Goal: Complete application form: Complete application form

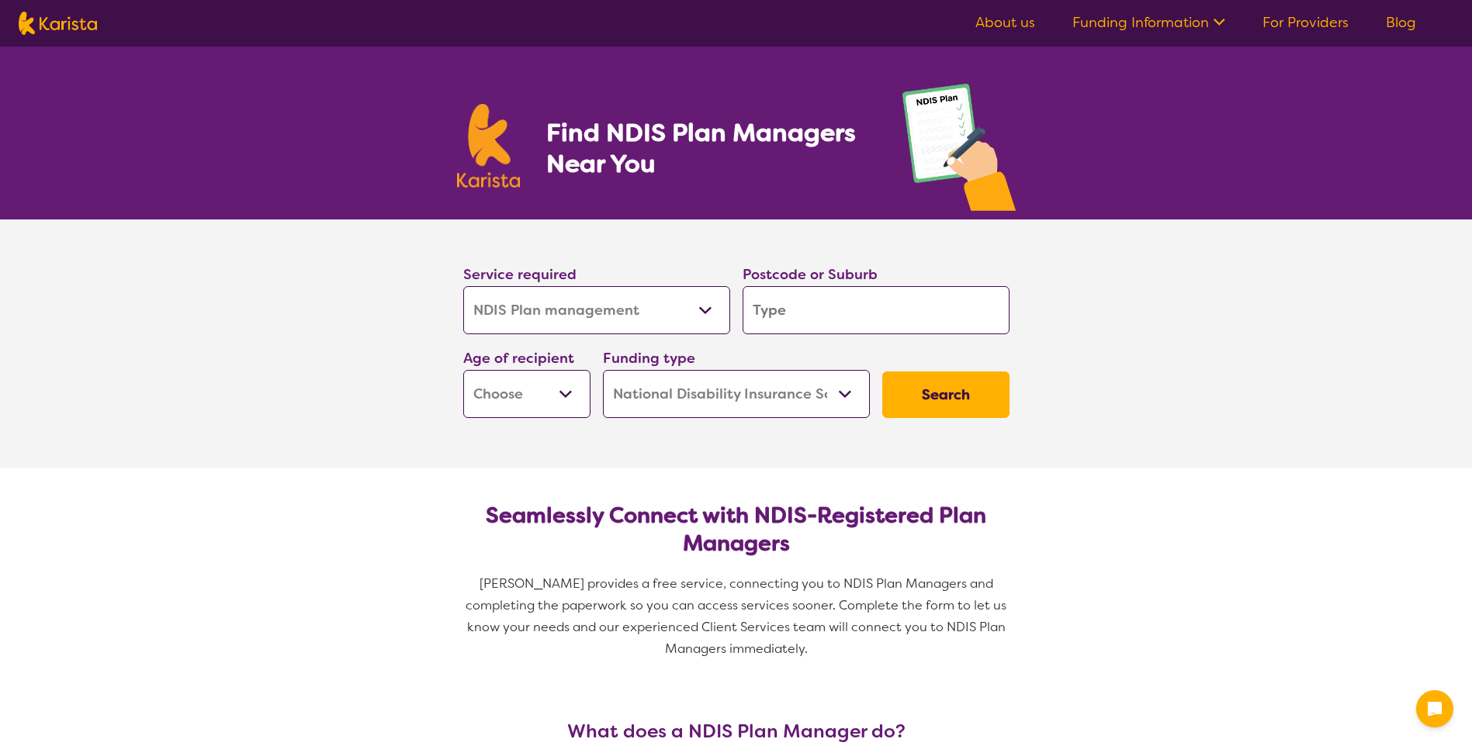
select select "NDIS Plan management"
select select "NDIS"
select select "NDIS Plan management"
select select "NDIS"
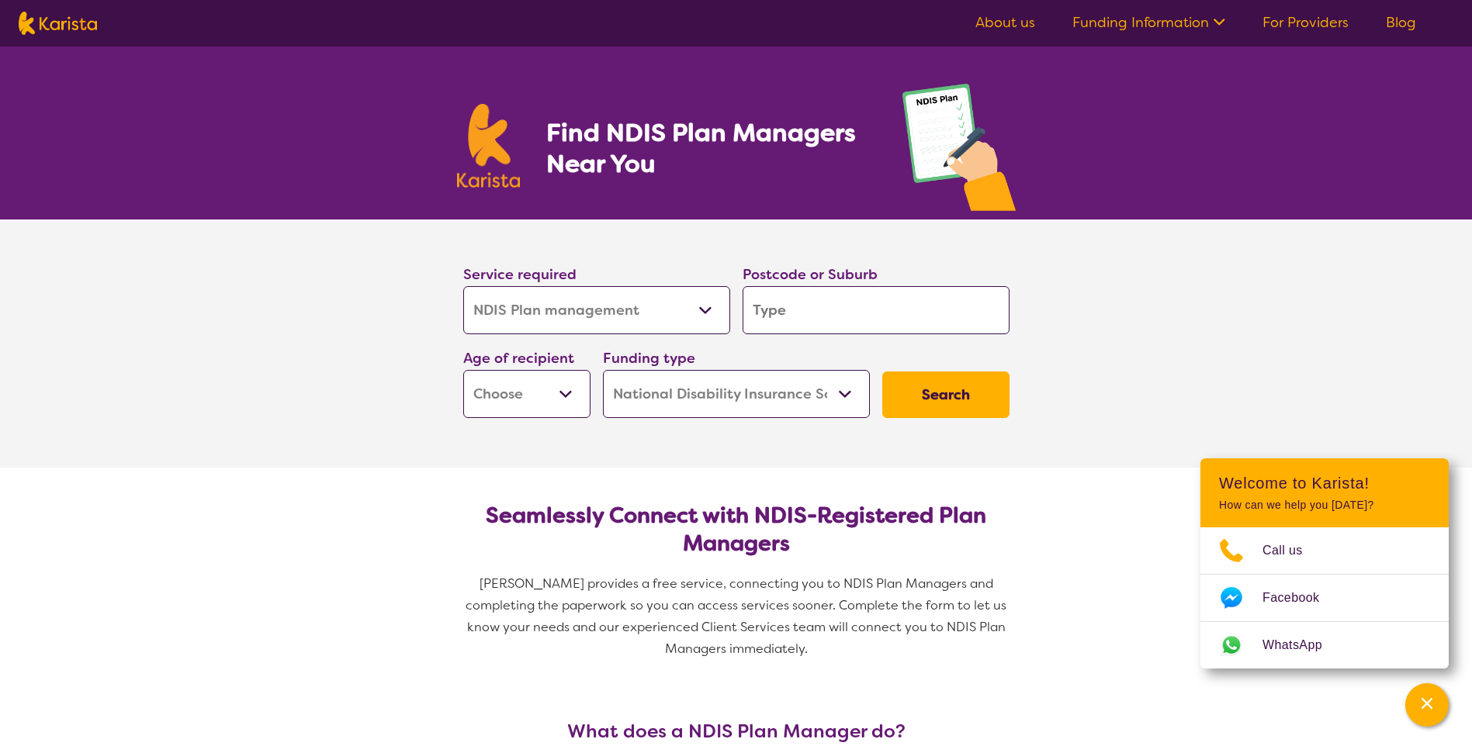
drag, startPoint x: 0, startPoint y: 0, endPoint x: 699, endPoint y: 303, distance: 762.1
click at [699, 303] on select "Allied Health Assistant Assessment ([MEDICAL_DATA] or [MEDICAL_DATA]) Behaviour…" at bounding box center [596, 310] width 267 height 48
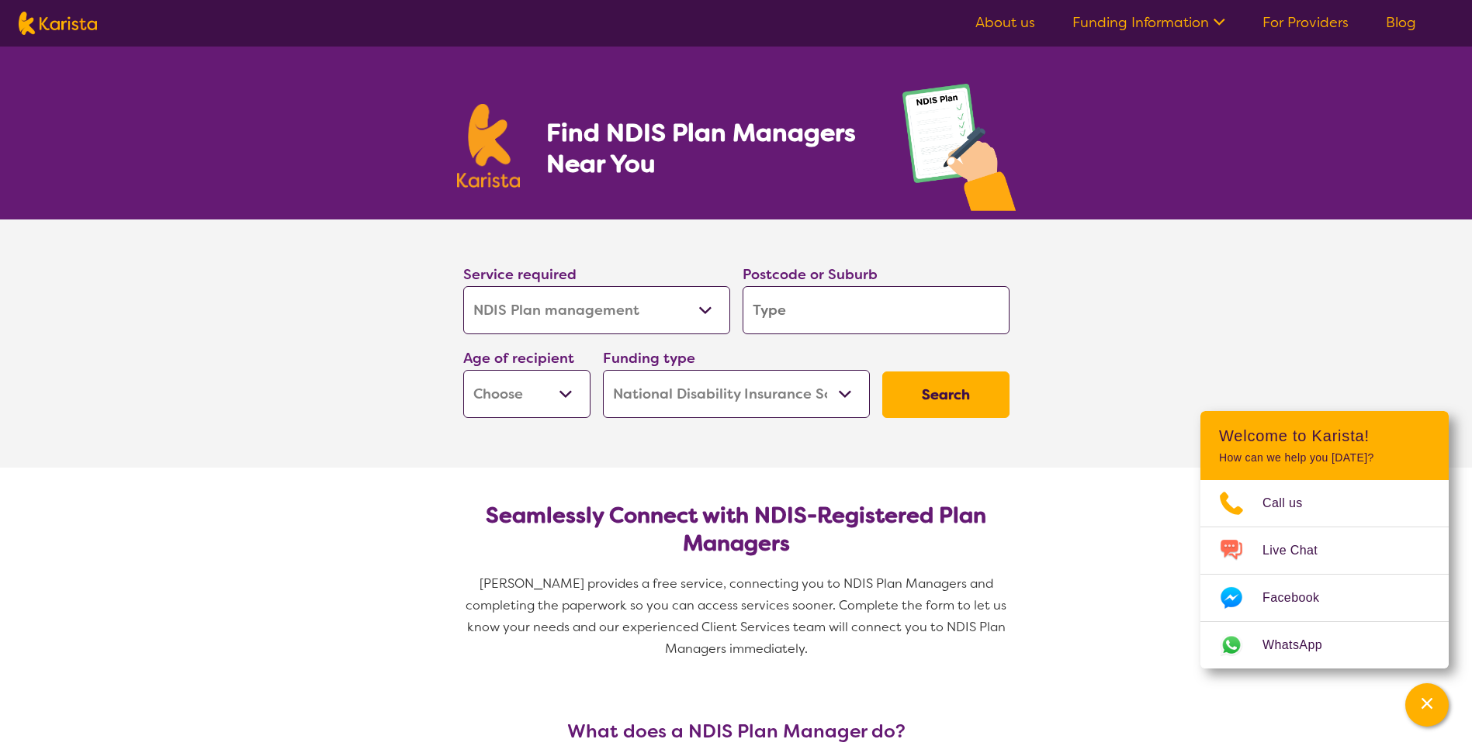
click at [560, 392] on select "Early Childhood - 0 to 9 Child - 10 to 11 Adolescent - 12 to 17 Adult - 18 to 6…" at bounding box center [526, 394] width 127 height 48
select select "AD"
click at [463, 370] on select "Early Childhood - 0 to 9 Child - 10 to 11 Adolescent - 12 to 17 Adult - 18 to 6…" at bounding box center [526, 394] width 127 height 48
select select "AD"
click at [786, 313] on input "search" at bounding box center [876, 310] width 267 height 48
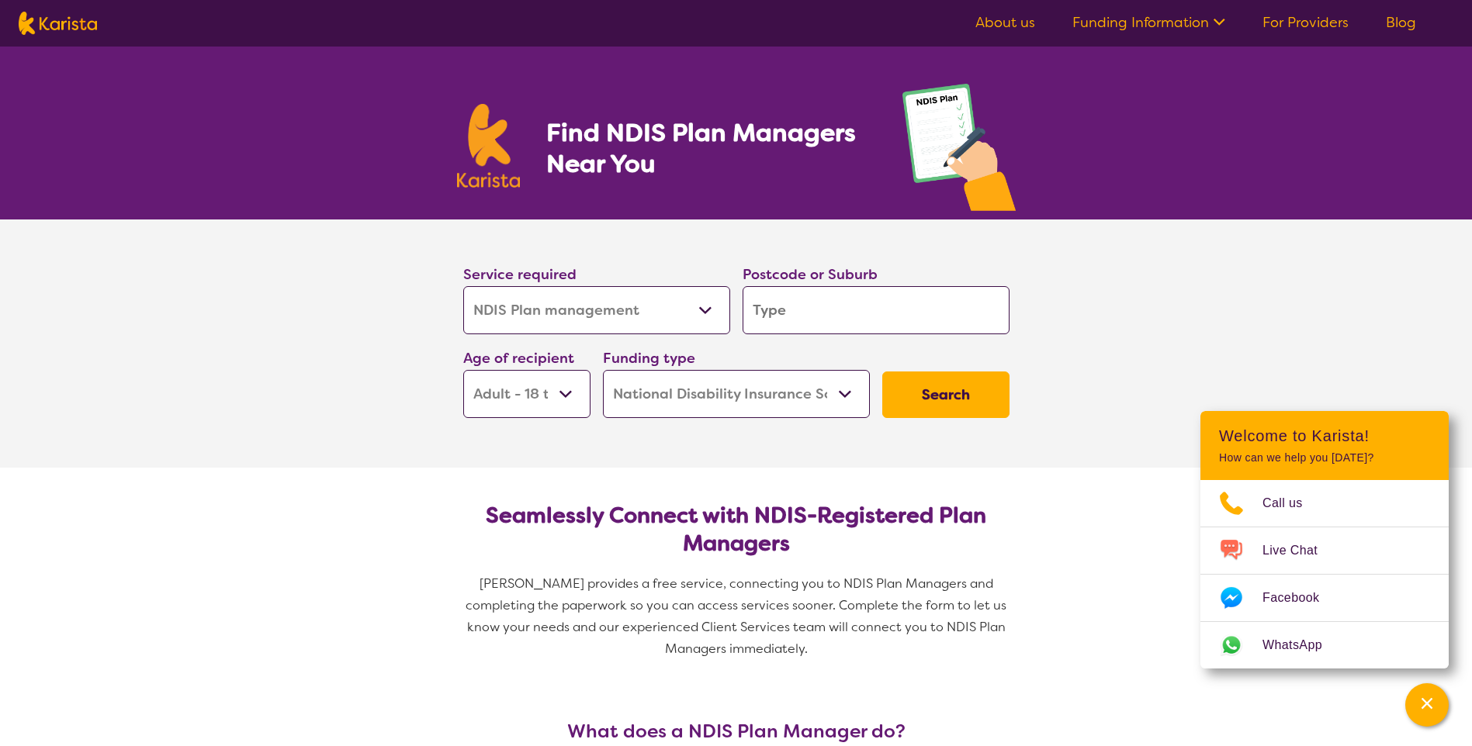
type input "5"
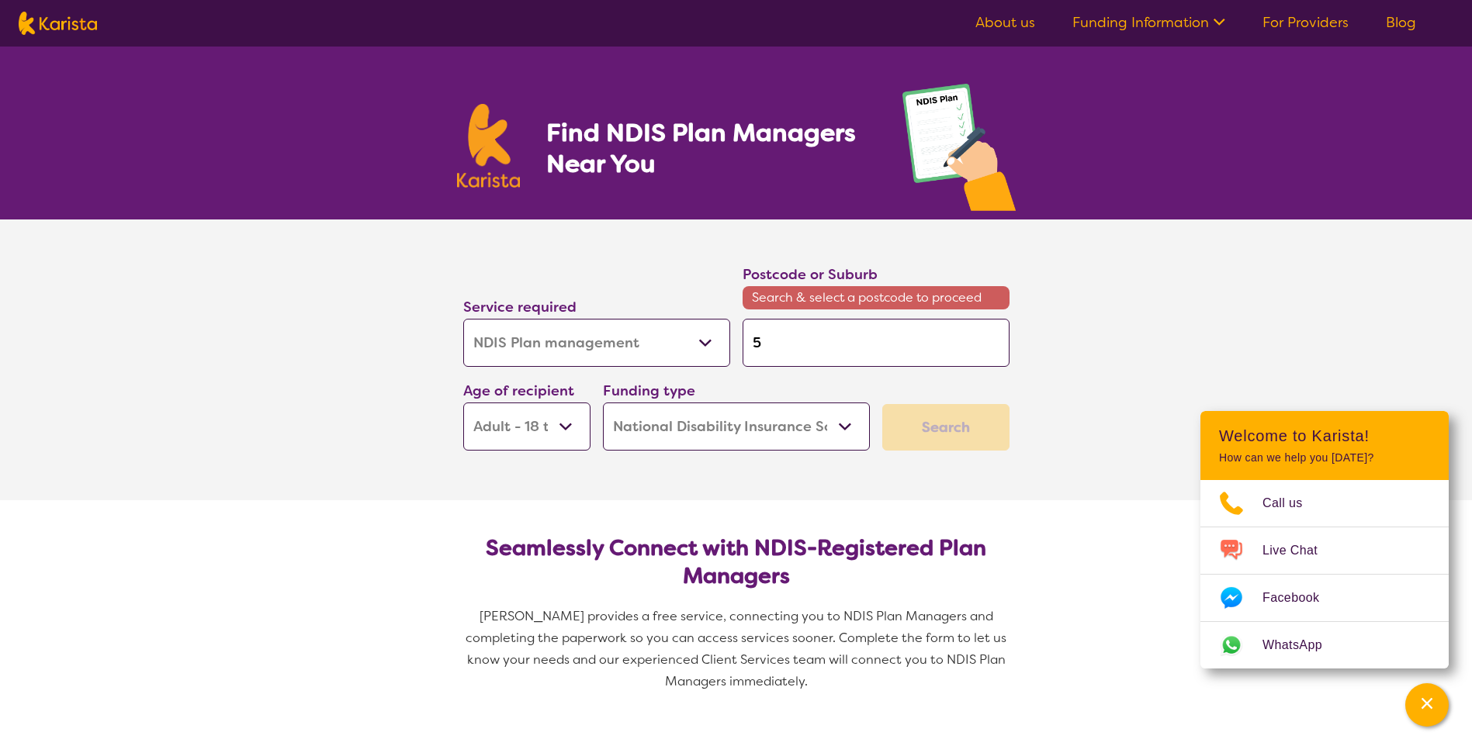
type input "52"
type input "525"
type input "5251"
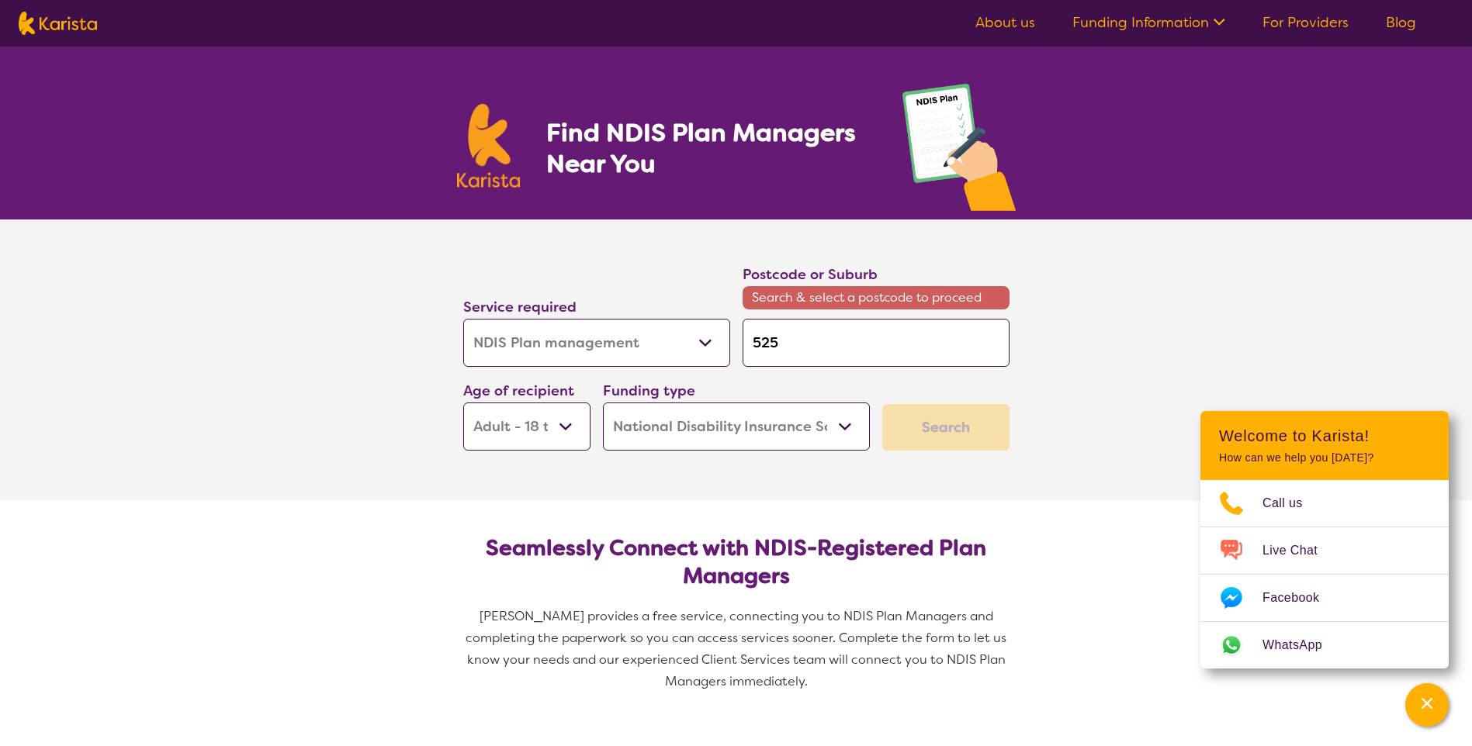
type input "5251"
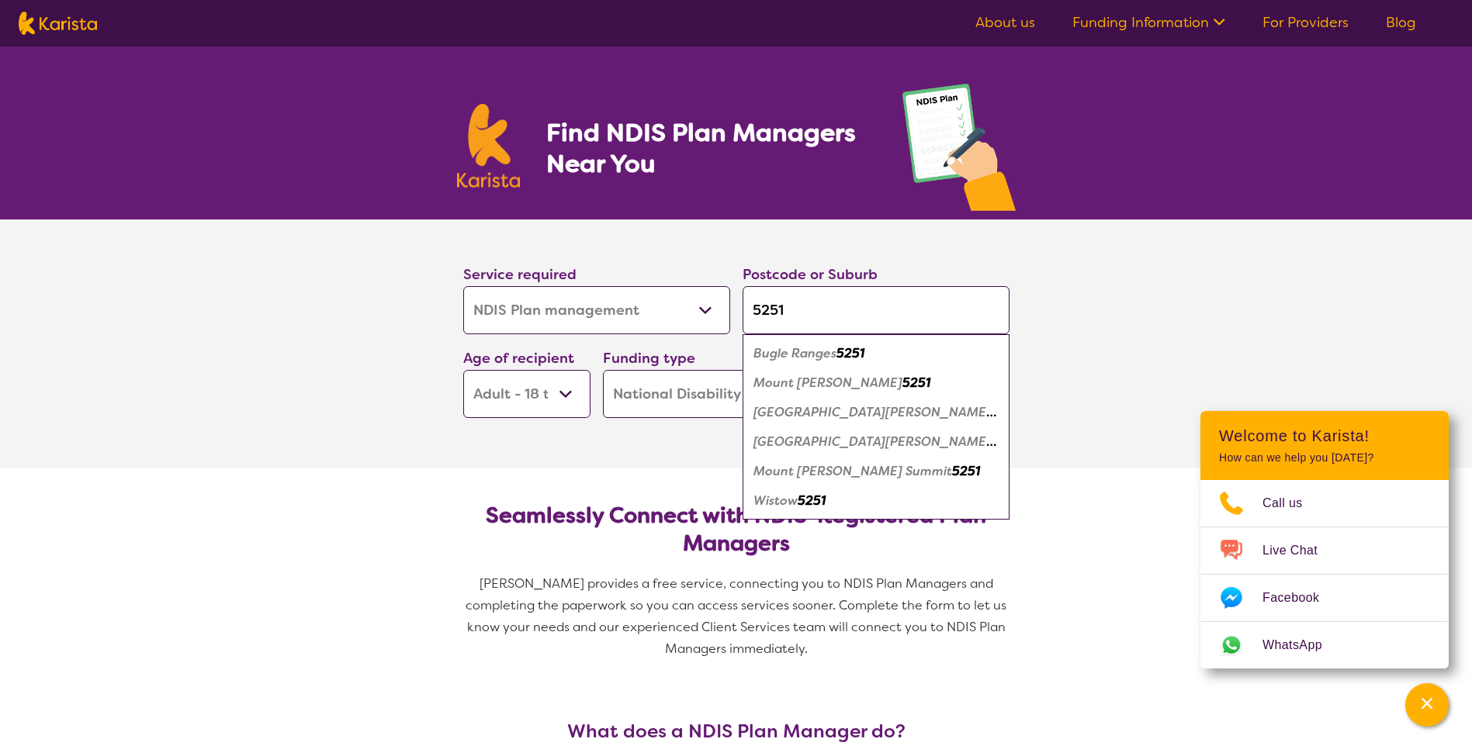
type input "5251"
click at [802, 381] on em "Mount [PERSON_NAME]" at bounding box center [827, 383] width 149 height 16
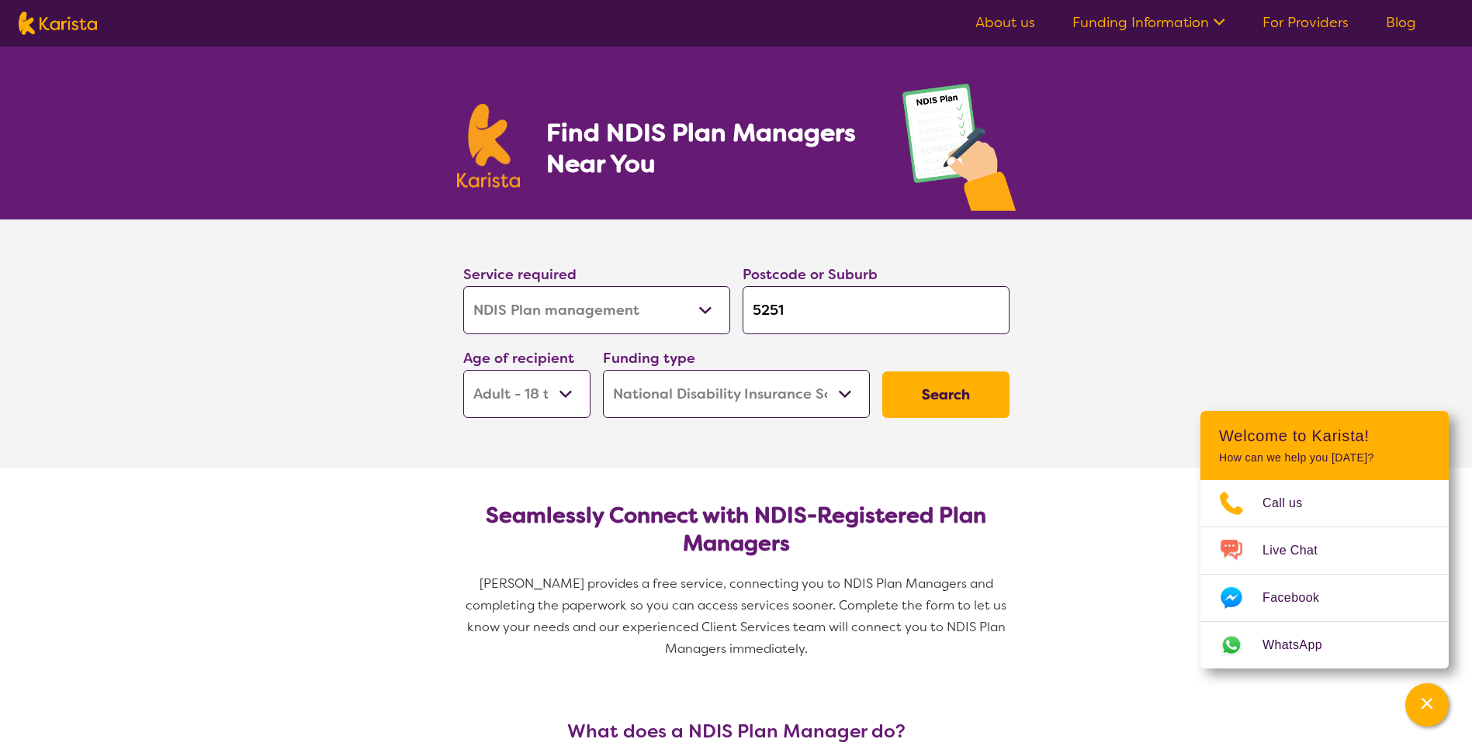
click at [971, 411] on button "Search" at bounding box center [945, 395] width 127 height 47
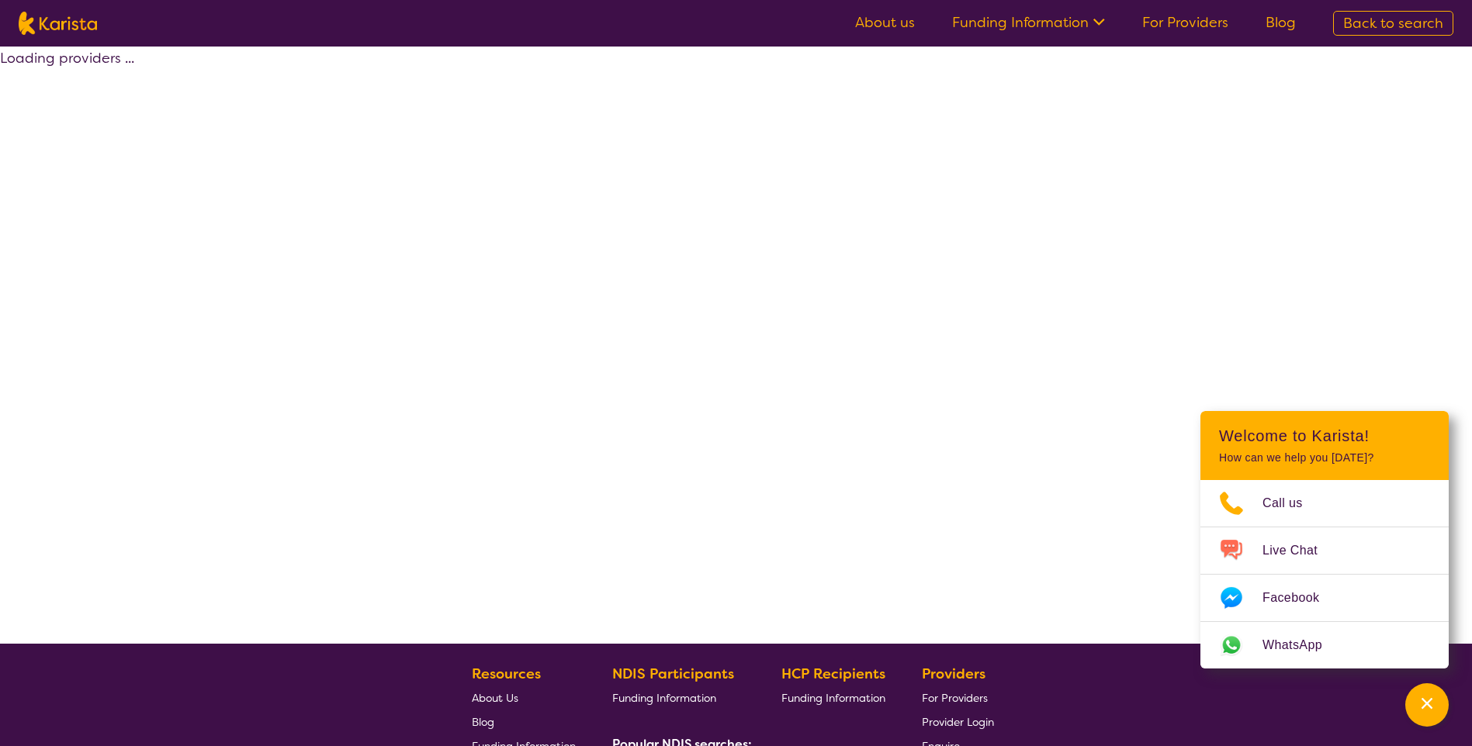
select select "by_score"
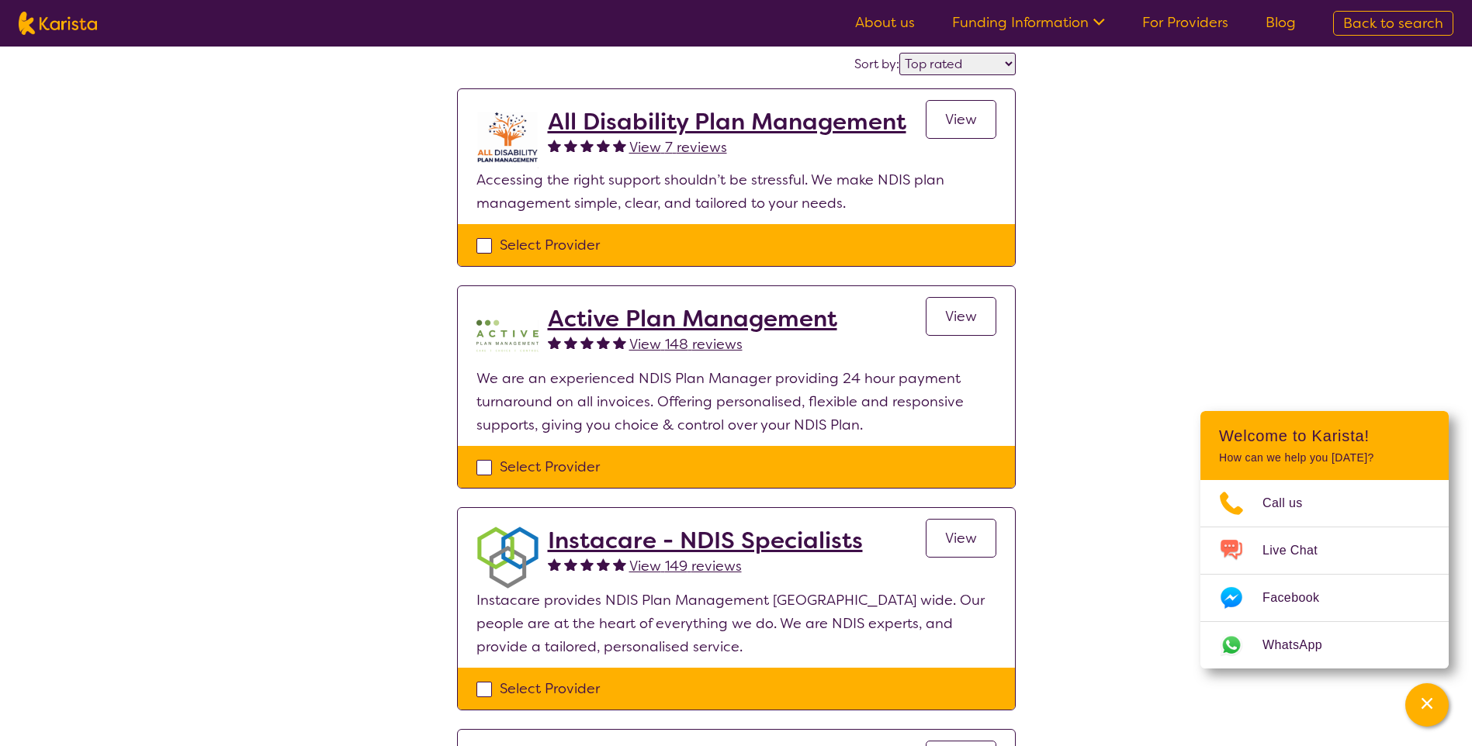
scroll to position [155, 0]
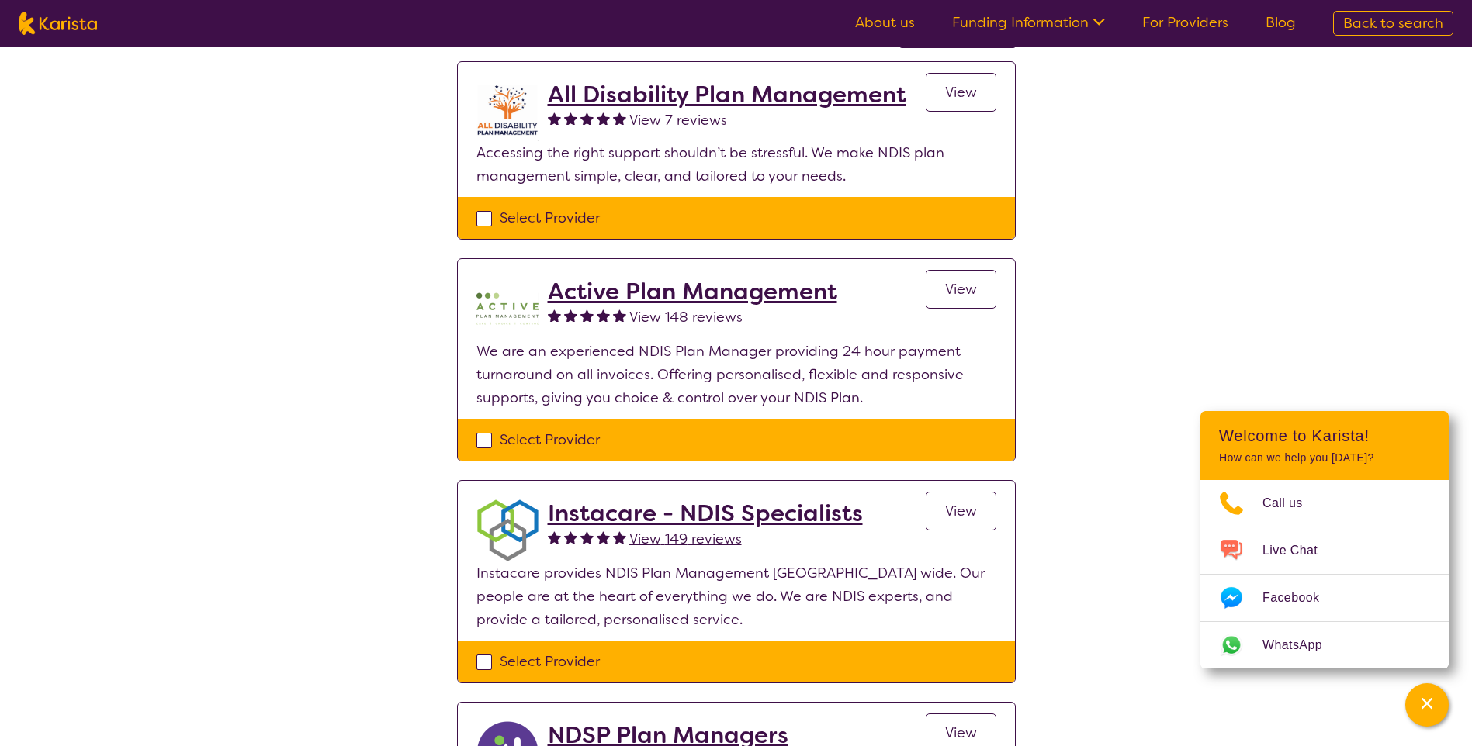
click at [955, 287] on span "View" at bounding box center [961, 289] width 32 height 19
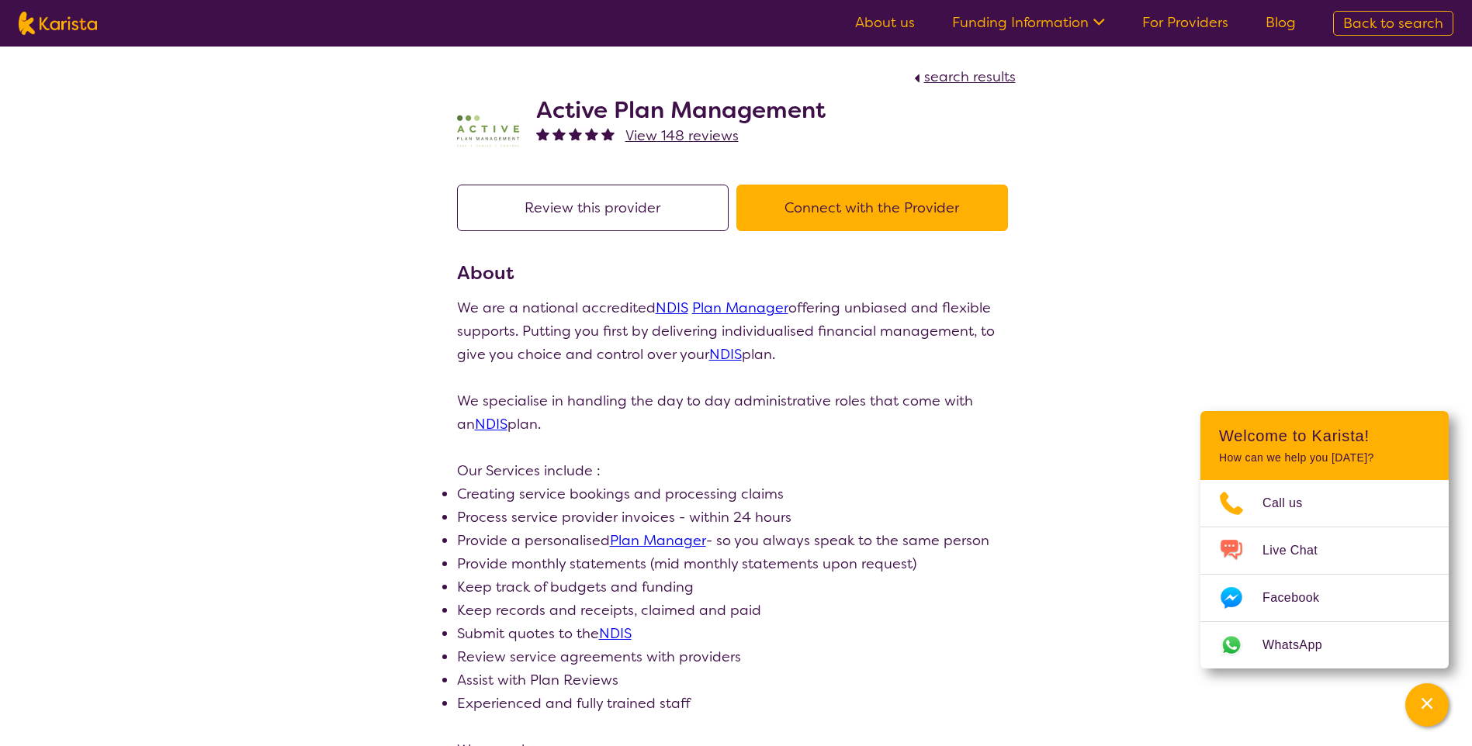
click at [957, 215] on button "Connect with the Provider" at bounding box center [872, 208] width 272 height 47
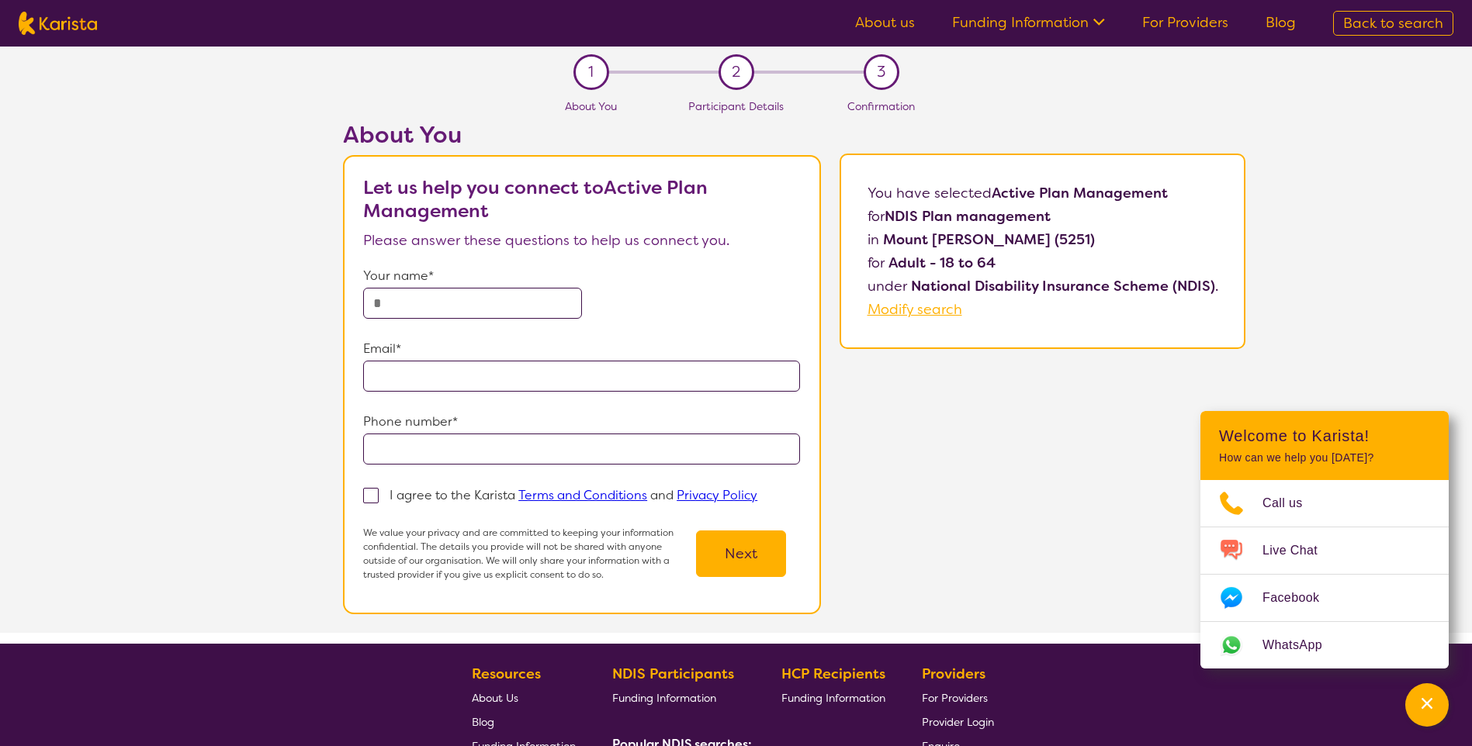
click at [495, 321] on form "Your name* Email* Phone number* I agree to the Karista Terms and Conditions and…" at bounding box center [581, 423] width 437 height 317
click at [470, 299] on input "text" at bounding box center [472, 303] width 218 height 31
type input "**********"
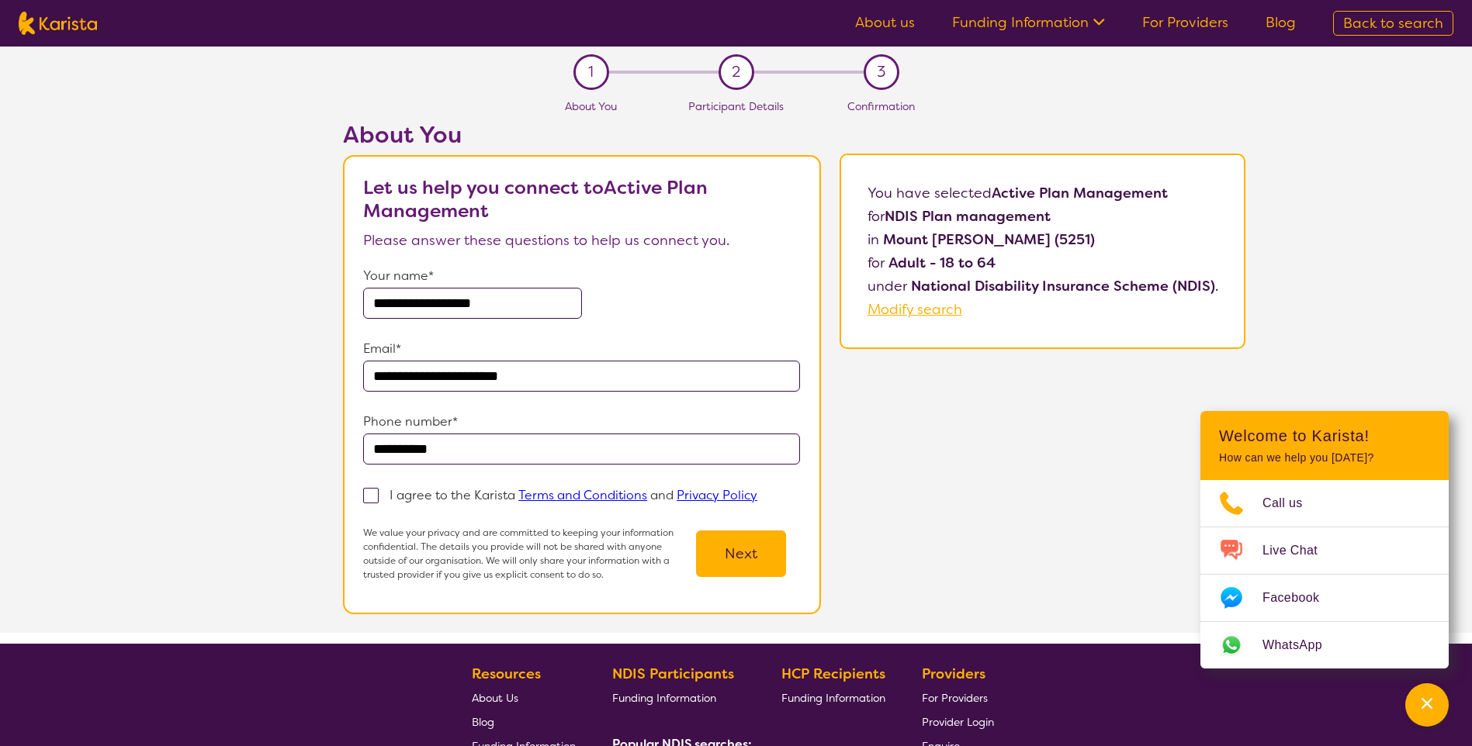
click at [378, 500] on span at bounding box center [371, 496] width 16 height 16
click at [757, 500] on input "I agree to the Karista Terms and Conditions and Privacy Policy" at bounding box center [762, 495] width 10 height 10
checkbox input "true"
click at [753, 568] on button "Next" at bounding box center [741, 554] width 90 height 47
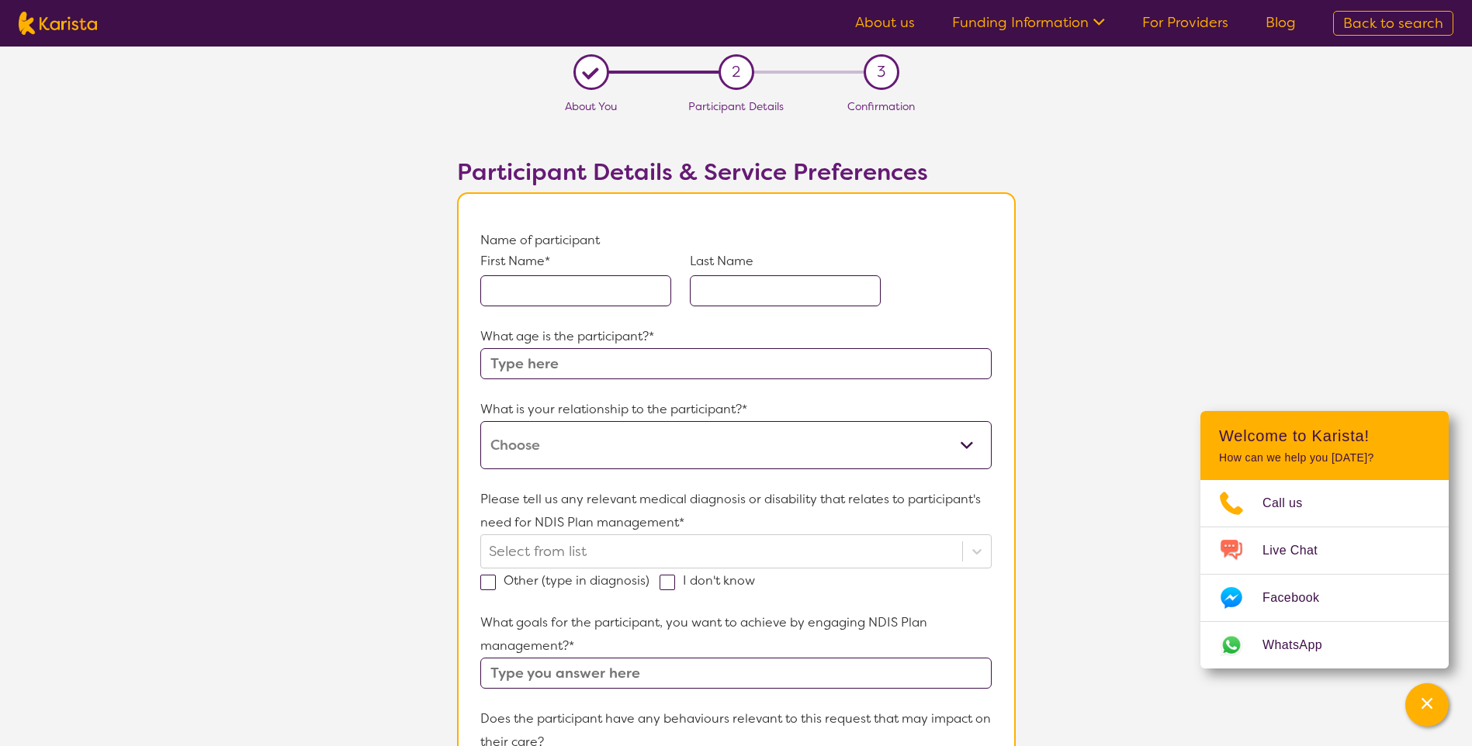
click at [630, 309] on div "First Name* Last Name" at bounding box center [735, 288] width 511 height 73
click at [629, 294] on input "text" at bounding box center [575, 290] width 191 height 31
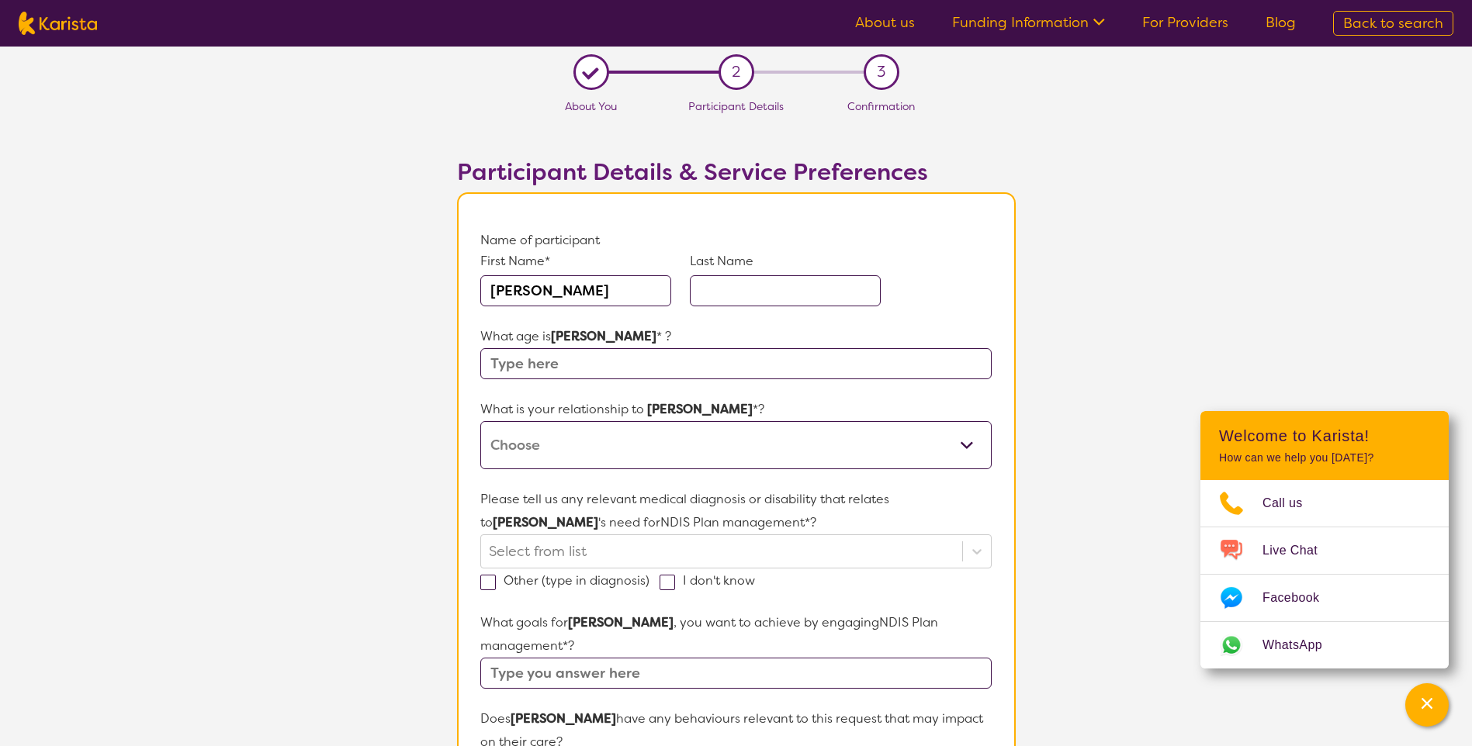
type input "[PERSON_NAME]"
click at [511, 299] on input "[PERSON_NAME]" at bounding box center [575, 290] width 191 height 31
type input "[PERSON_NAME]"
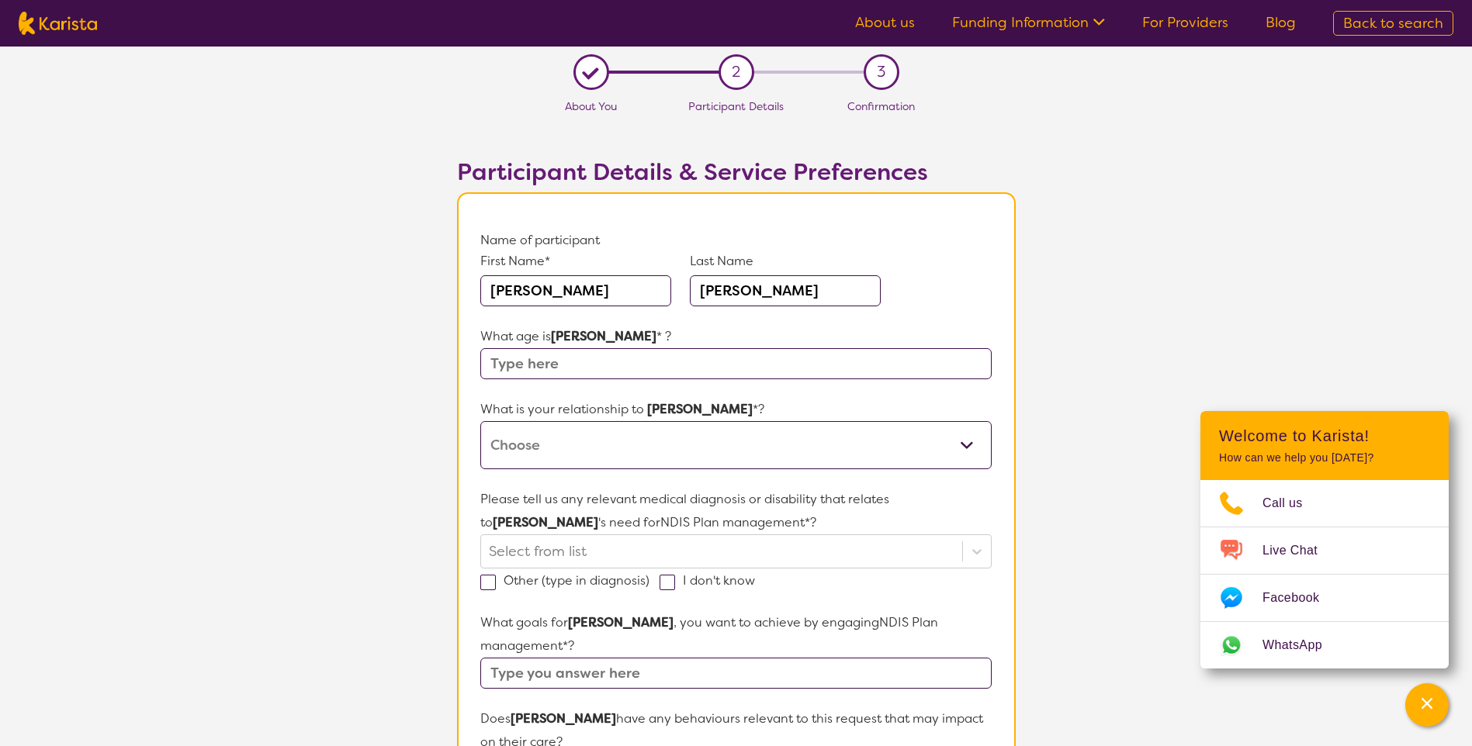
click at [528, 367] on input "text" at bounding box center [735, 363] width 511 height 31
type input "56"
click at [547, 441] on select "This request is for myself I am their parent I am their child I am their spouse…" at bounding box center [735, 445] width 511 height 48
select select "This request is for myself"
click at [480, 421] on select "This request is for myself I am their parent I am their child I am their spouse…" at bounding box center [735, 445] width 511 height 48
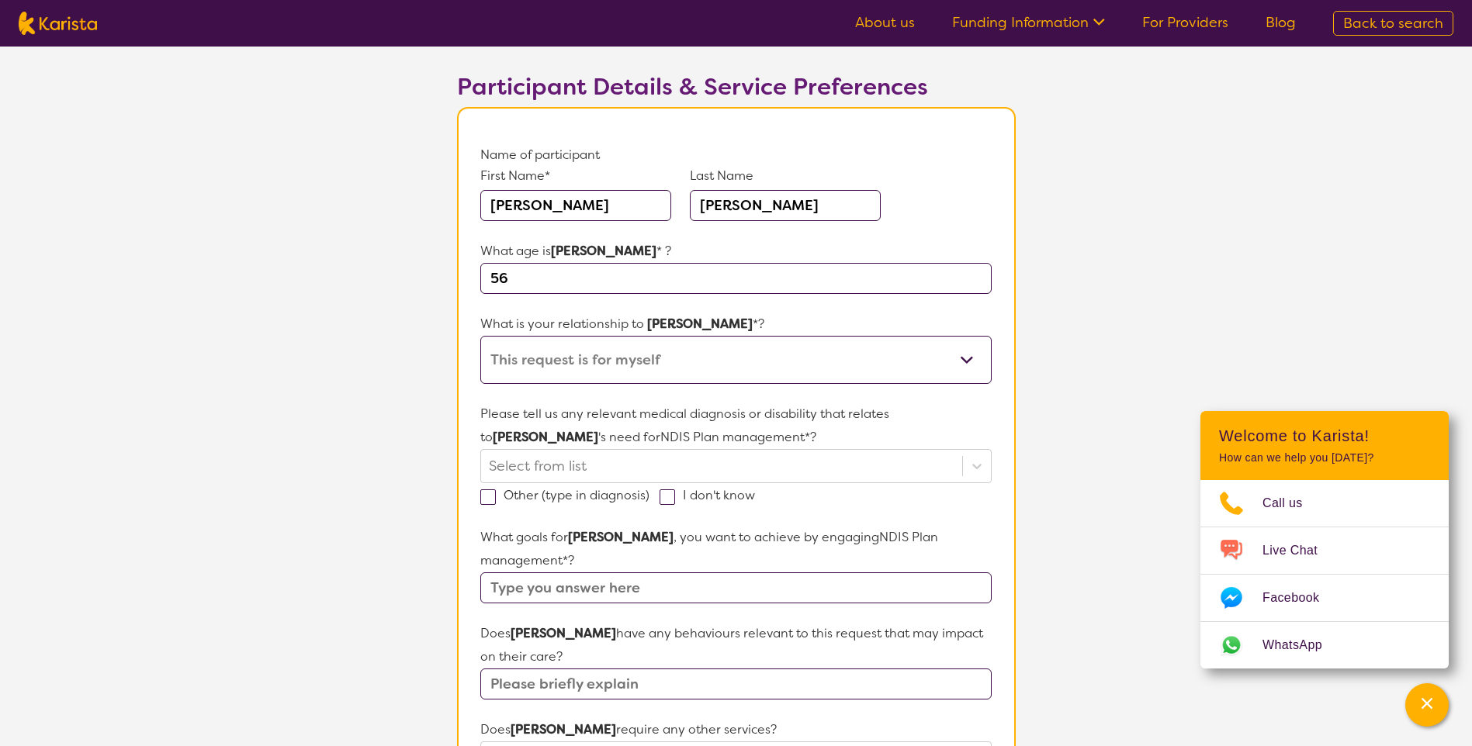
scroll to position [155, 0]
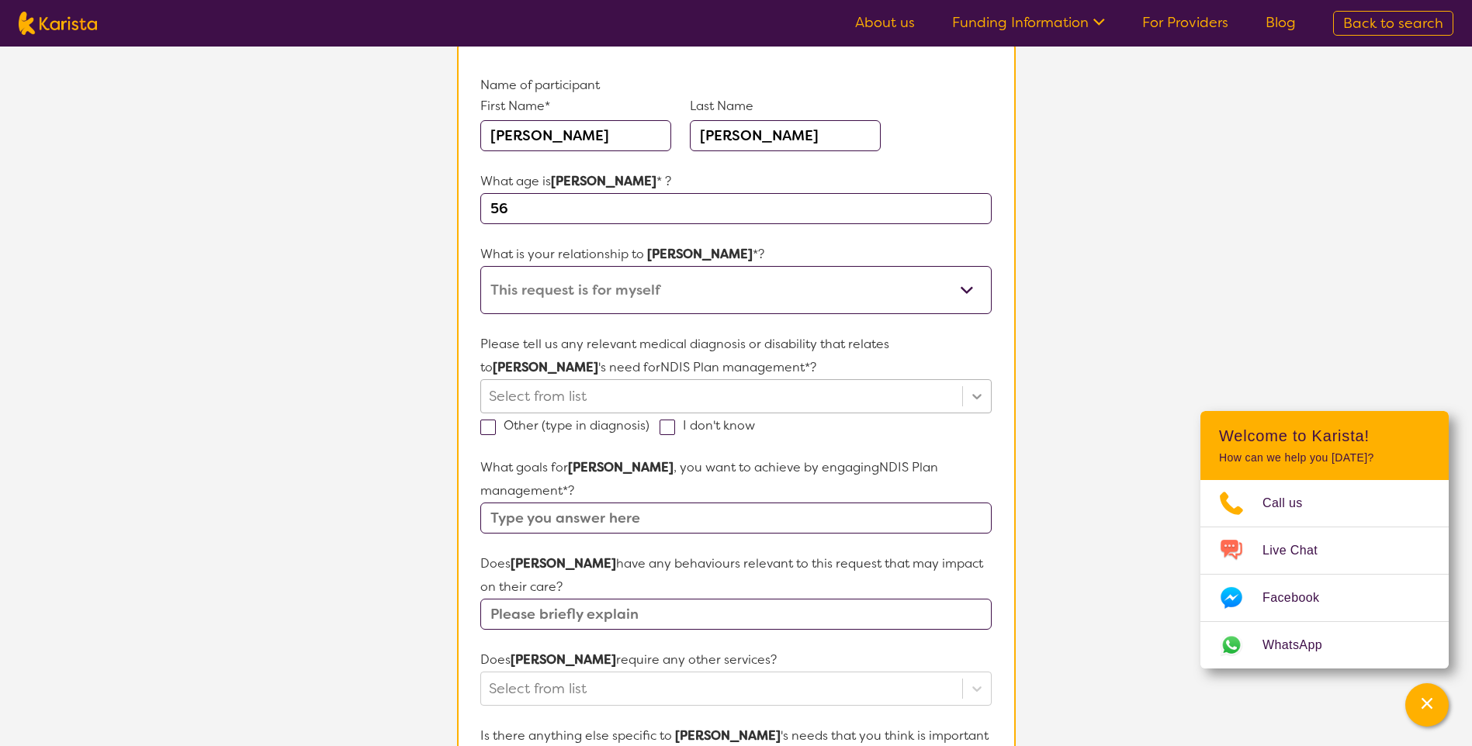
click at [982, 390] on icon at bounding box center [977, 397] width 16 height 16
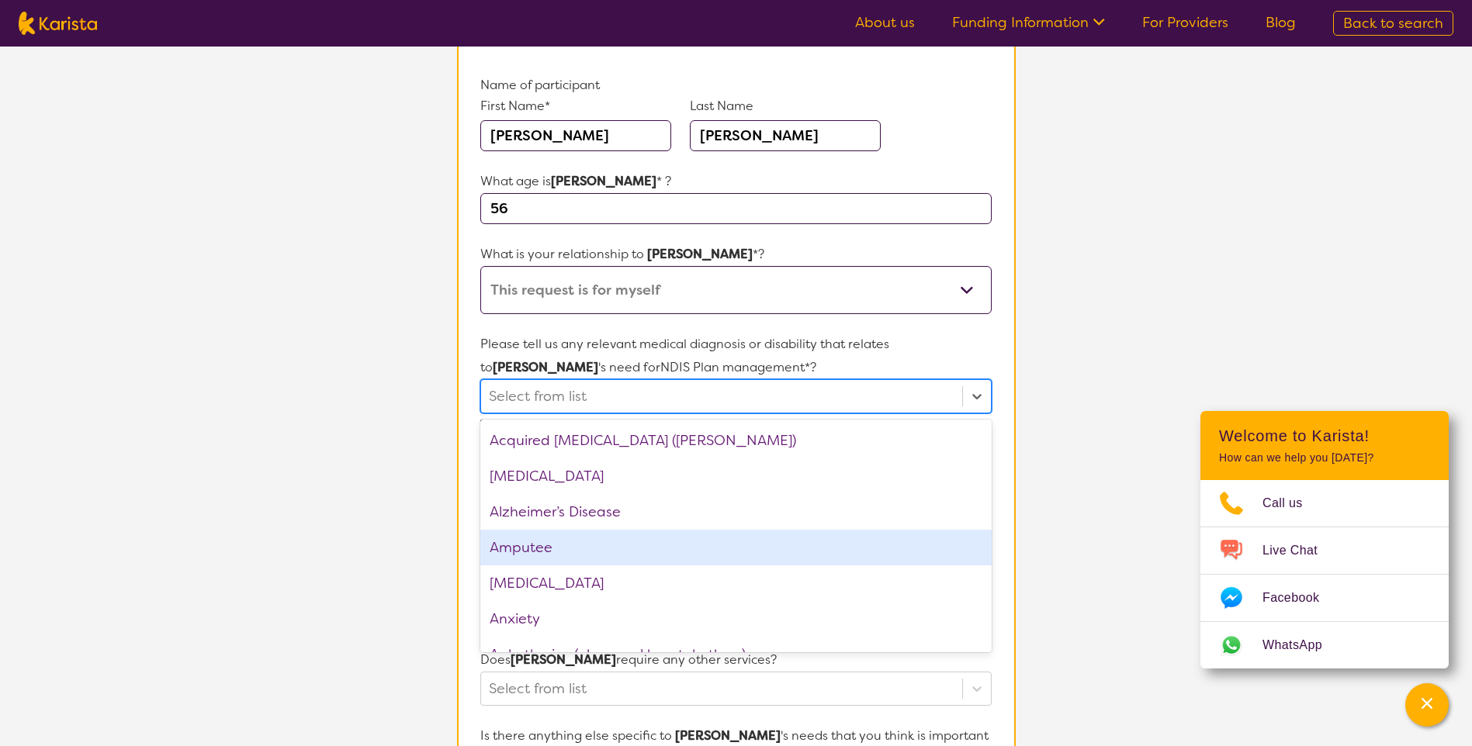
click at [563, 539] on div "Amputee" at bounding box center [735, 548] width 511 height 36
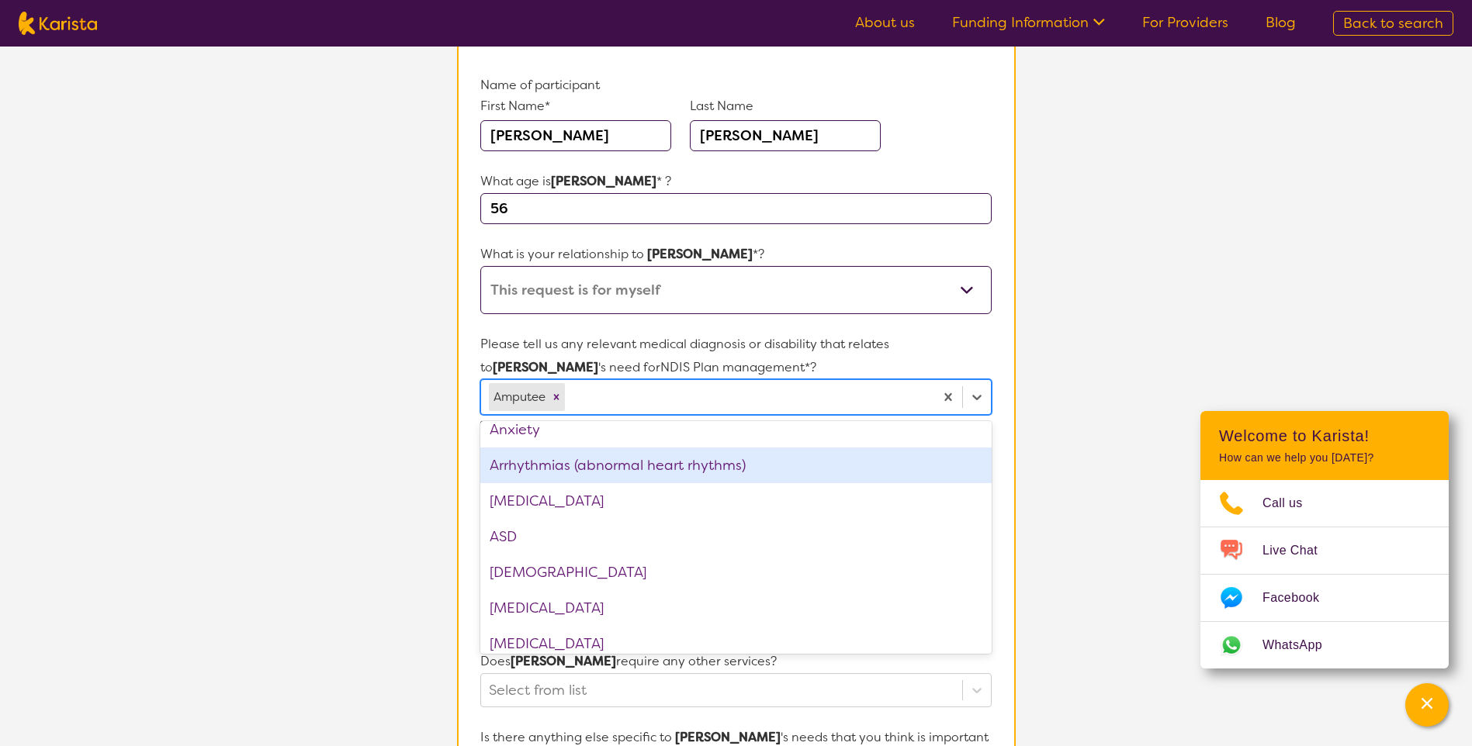
click at [1046, 435] on section "L About You 2 Participant Details 3 Confirmation Participant Details & Service …" at bounding box center [736, 587] width 1472 height 1393
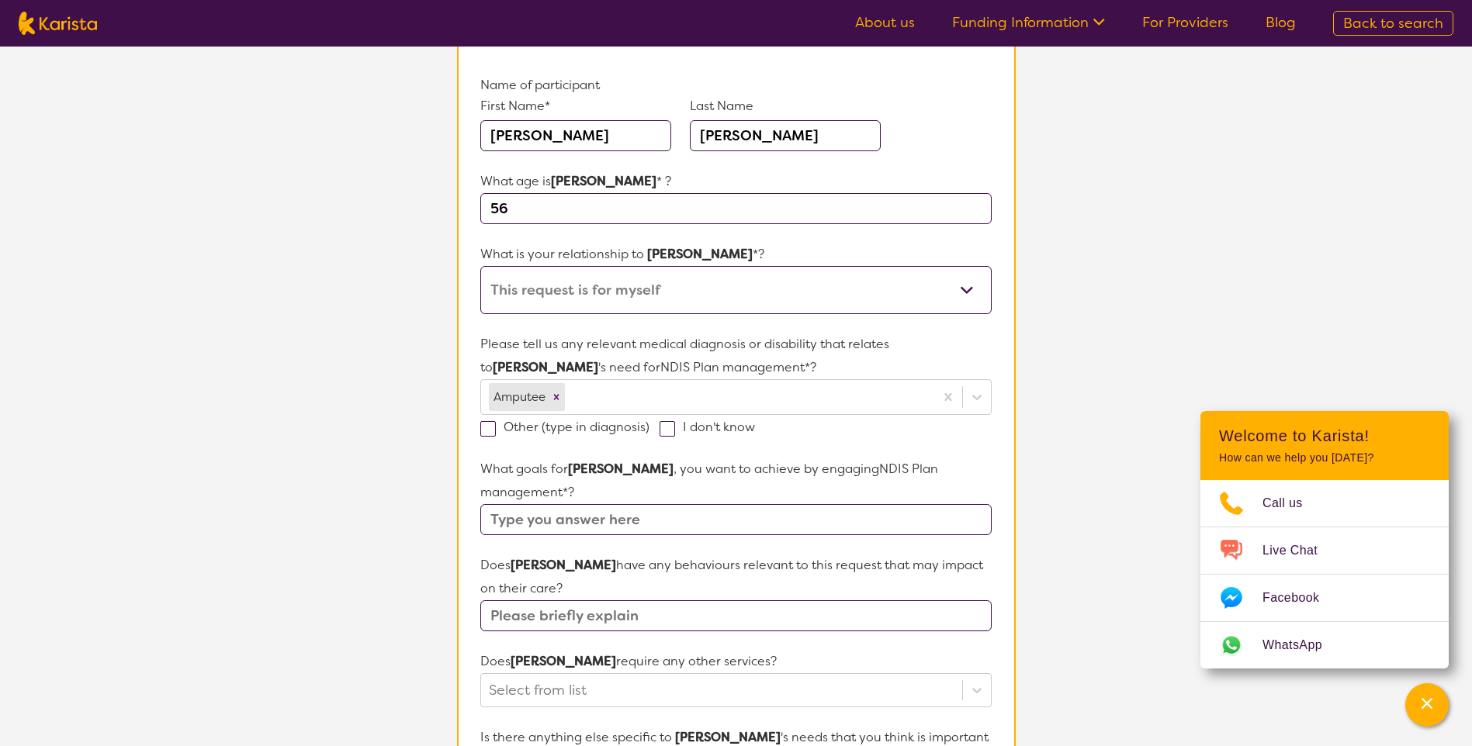
scroll to position [233, 0]
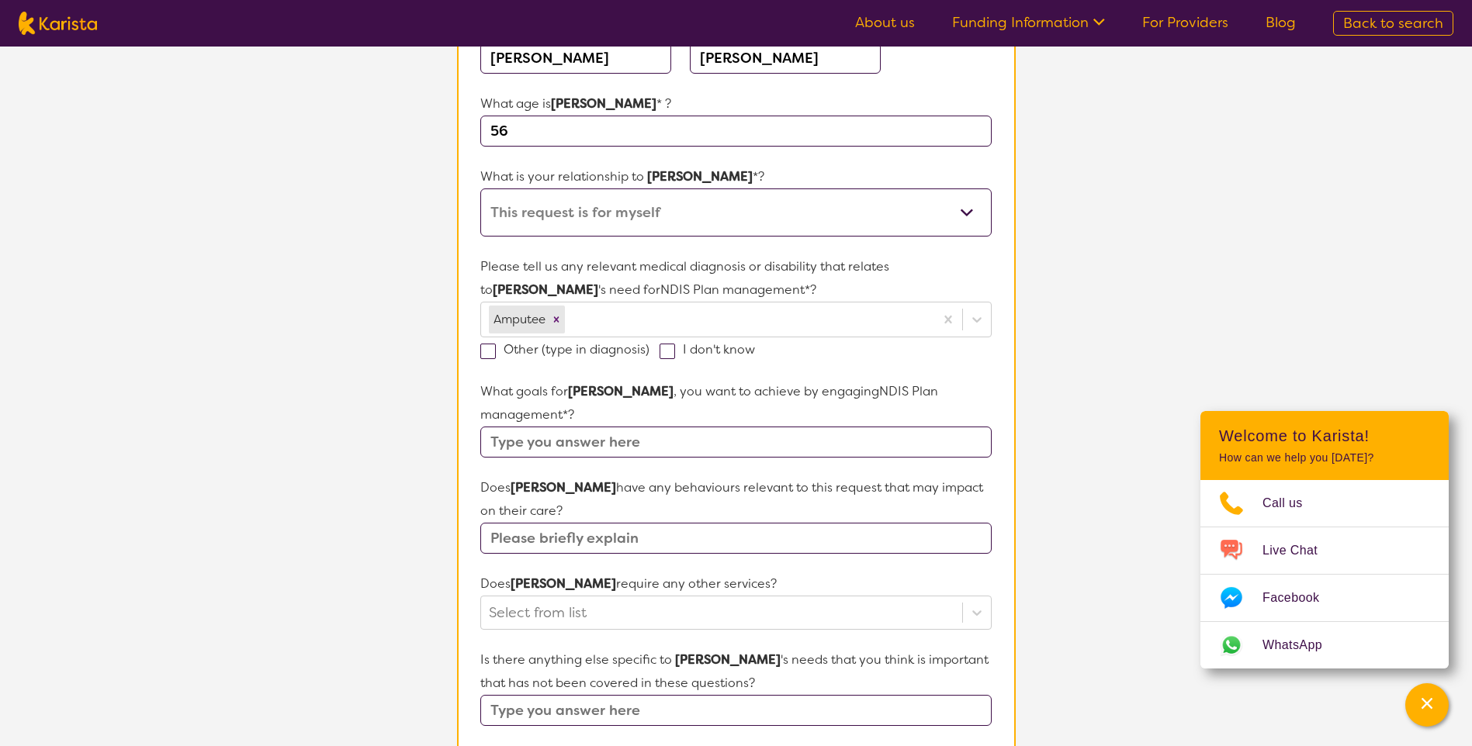
click at [709, 523] on input "text" at bounding box center [735, 538] width 511 height 31
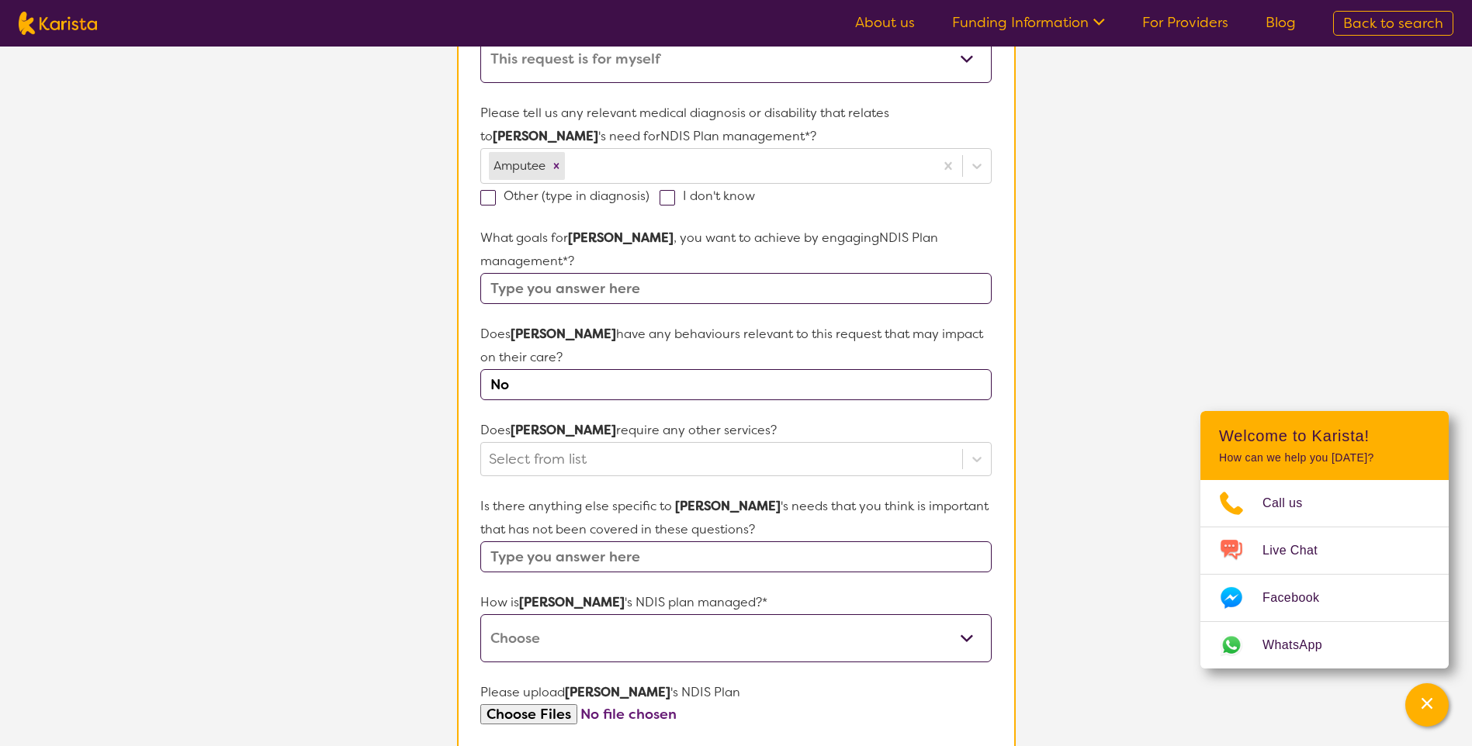
scroll to position [388, 0]
type input "No"
click at [656, 445] on div at bounding box center [721, 458] width 465 height 26
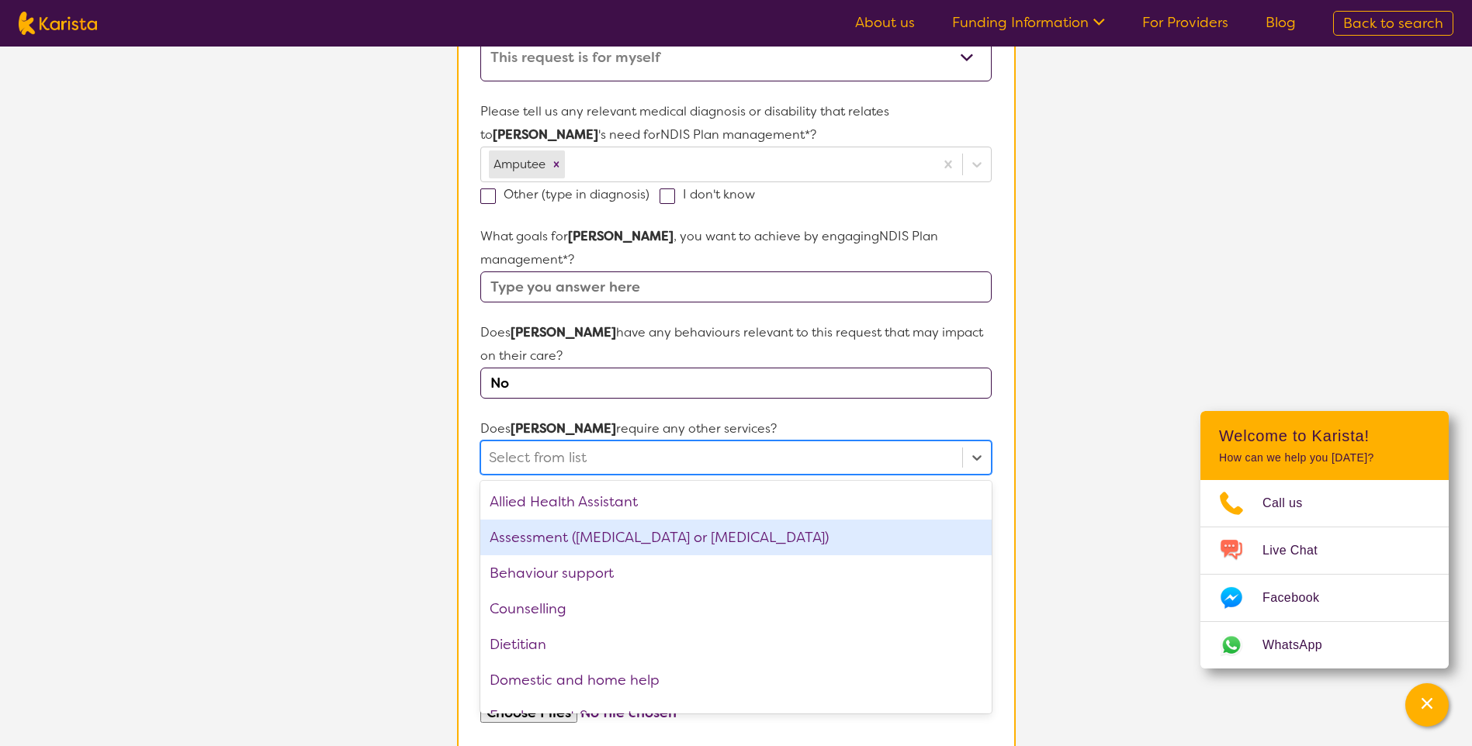
scroll to position [78, 0]
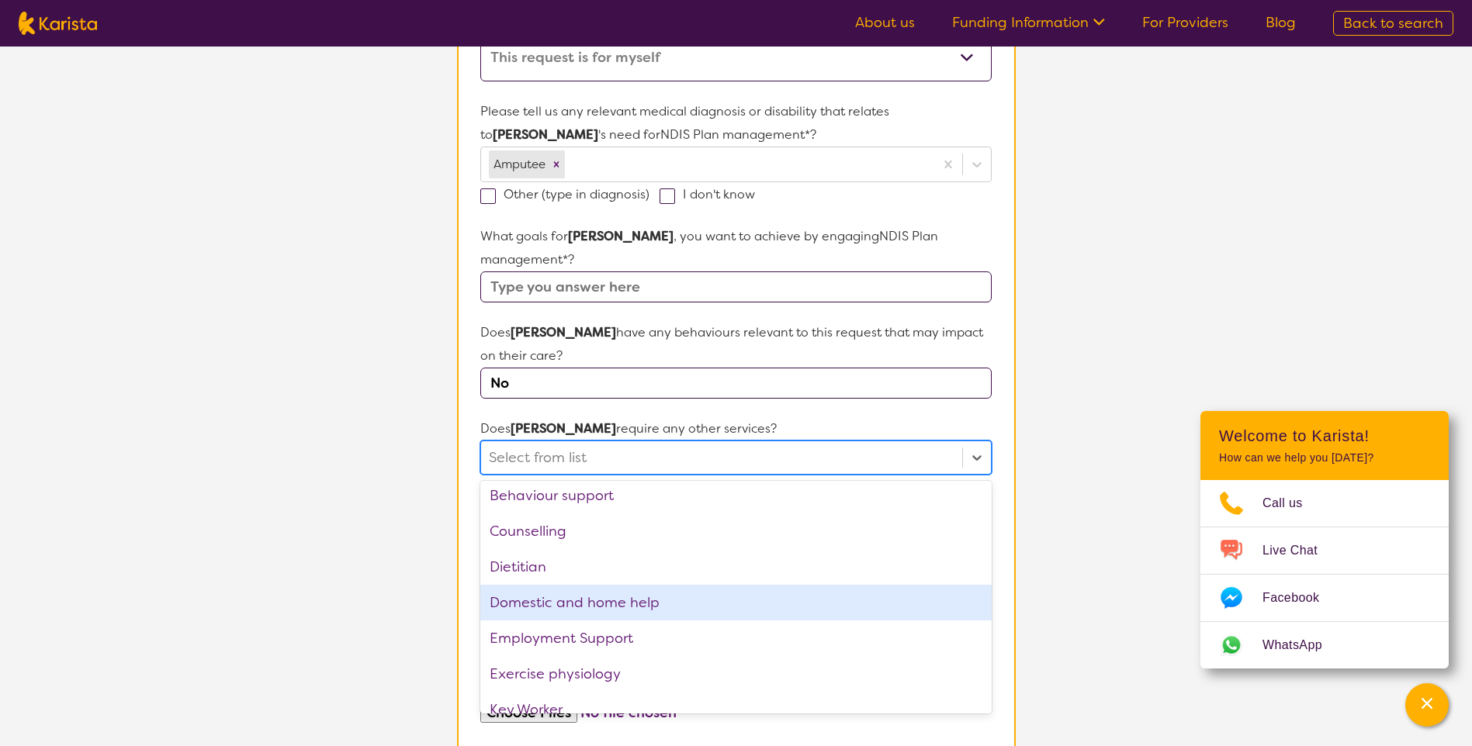
click at [632, 585] on div "Domestic and home help" at bounding box center [735, 603] width 511 height 36
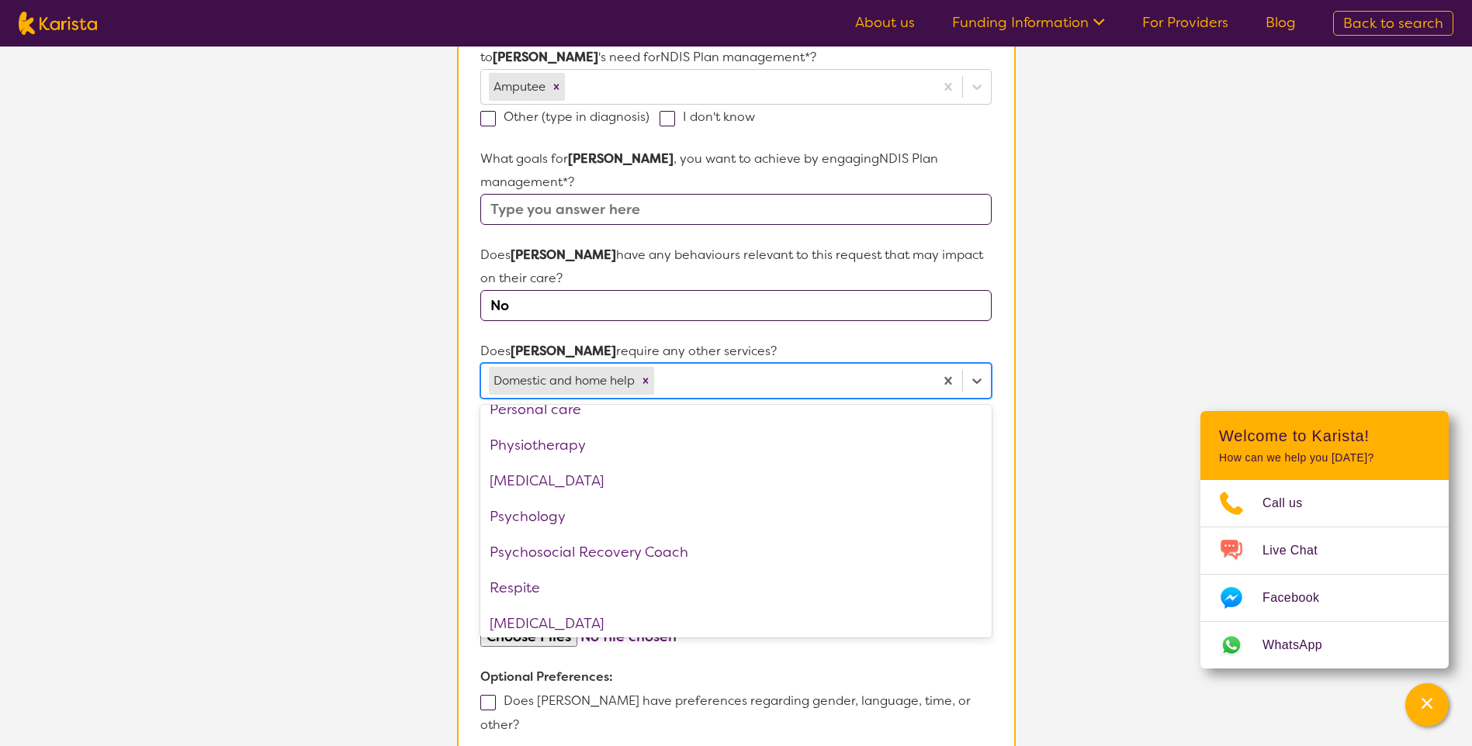
scroll to position [487, 0]
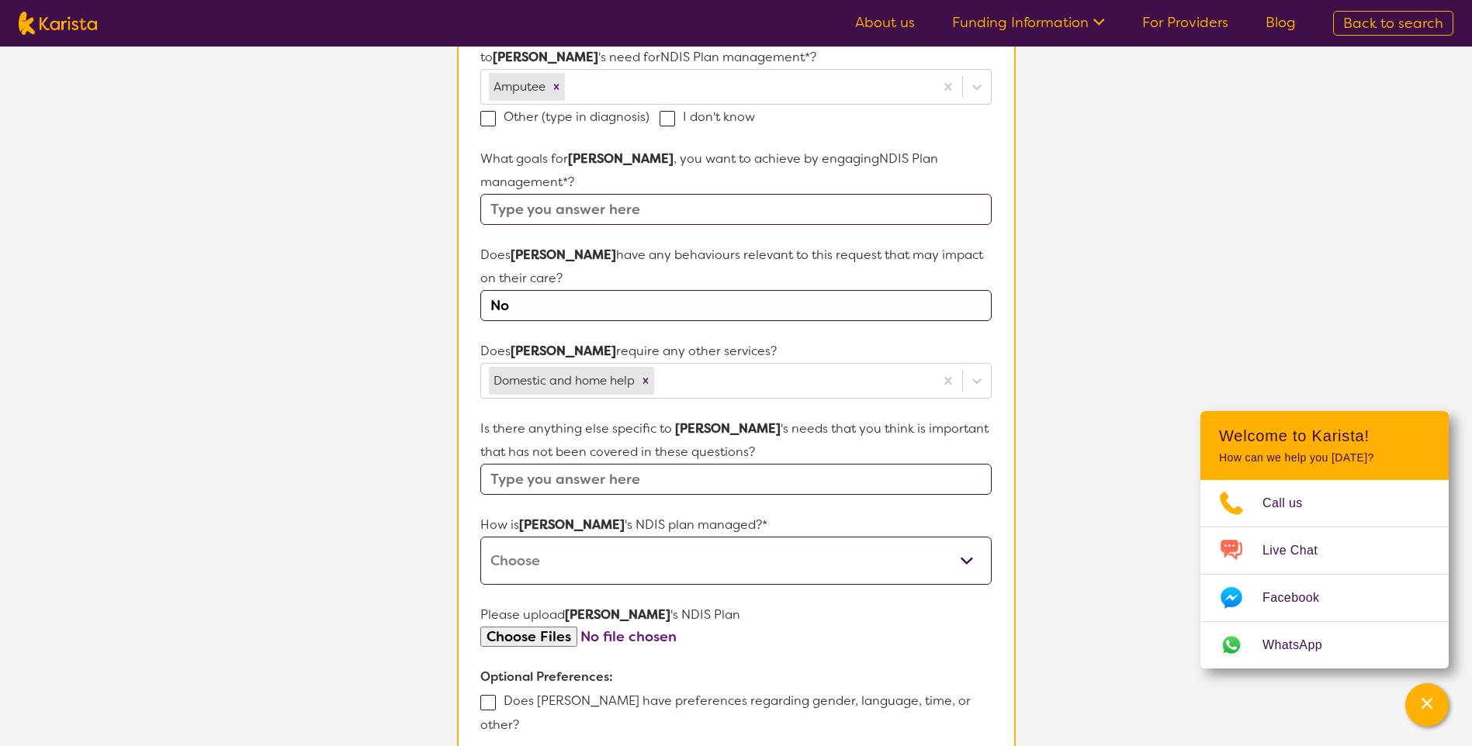
click at [949, 666] on p "Optional Preferences:" at bounding box center [735, 677] width 511 height 23
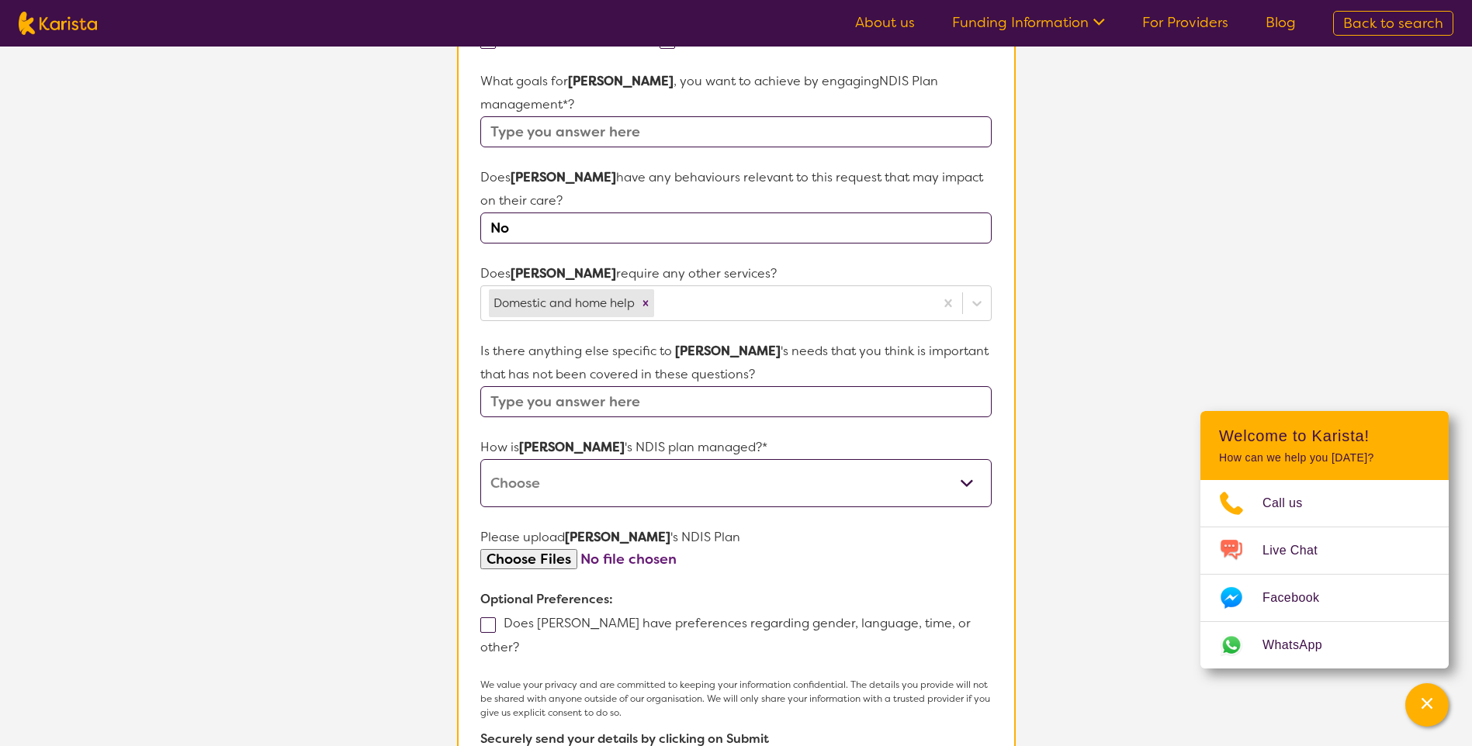
scroll to position [621, 0]
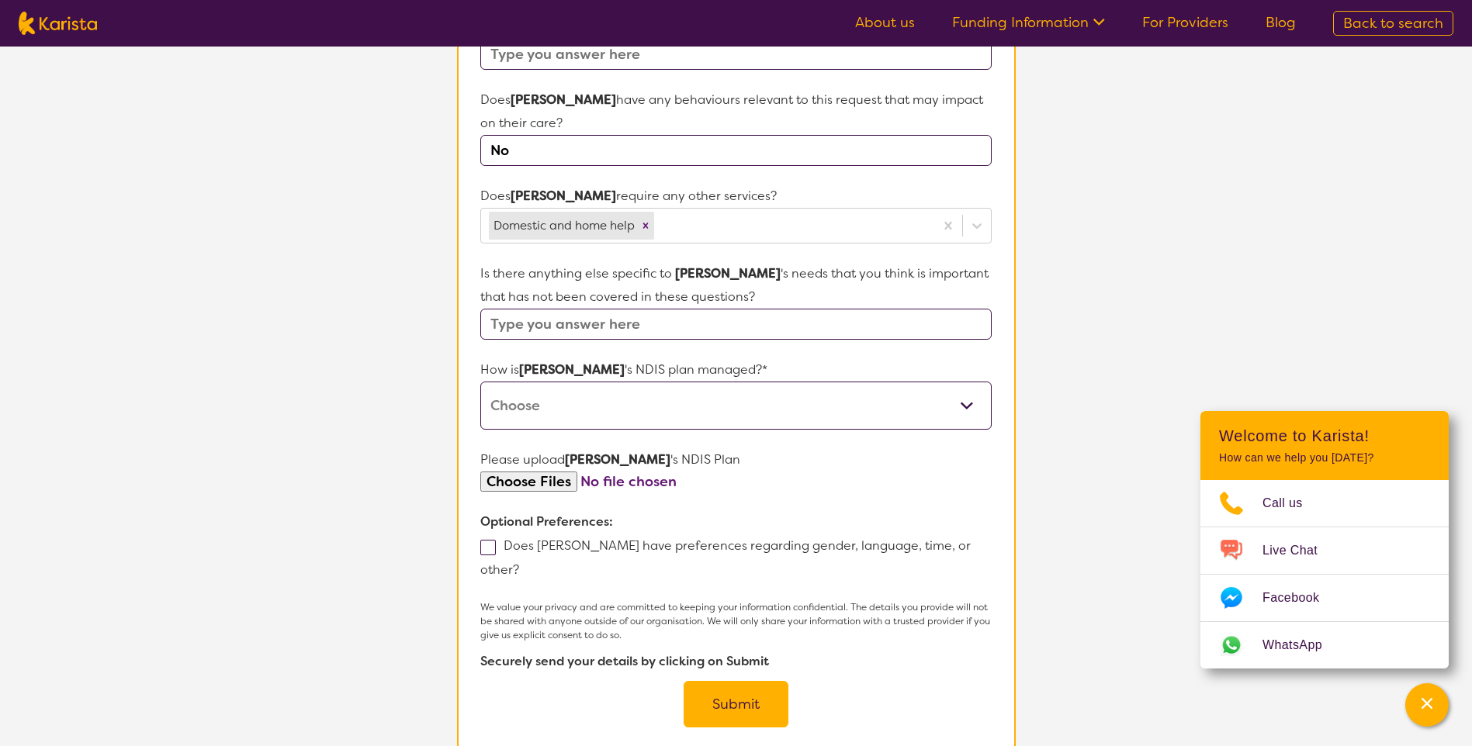
click at [545, 472] on input "file" at bounding box center [735, 482] width 511 height 21
type input "C:\fakepath\[PERSON_NAME] Approval [DATE].pdf"
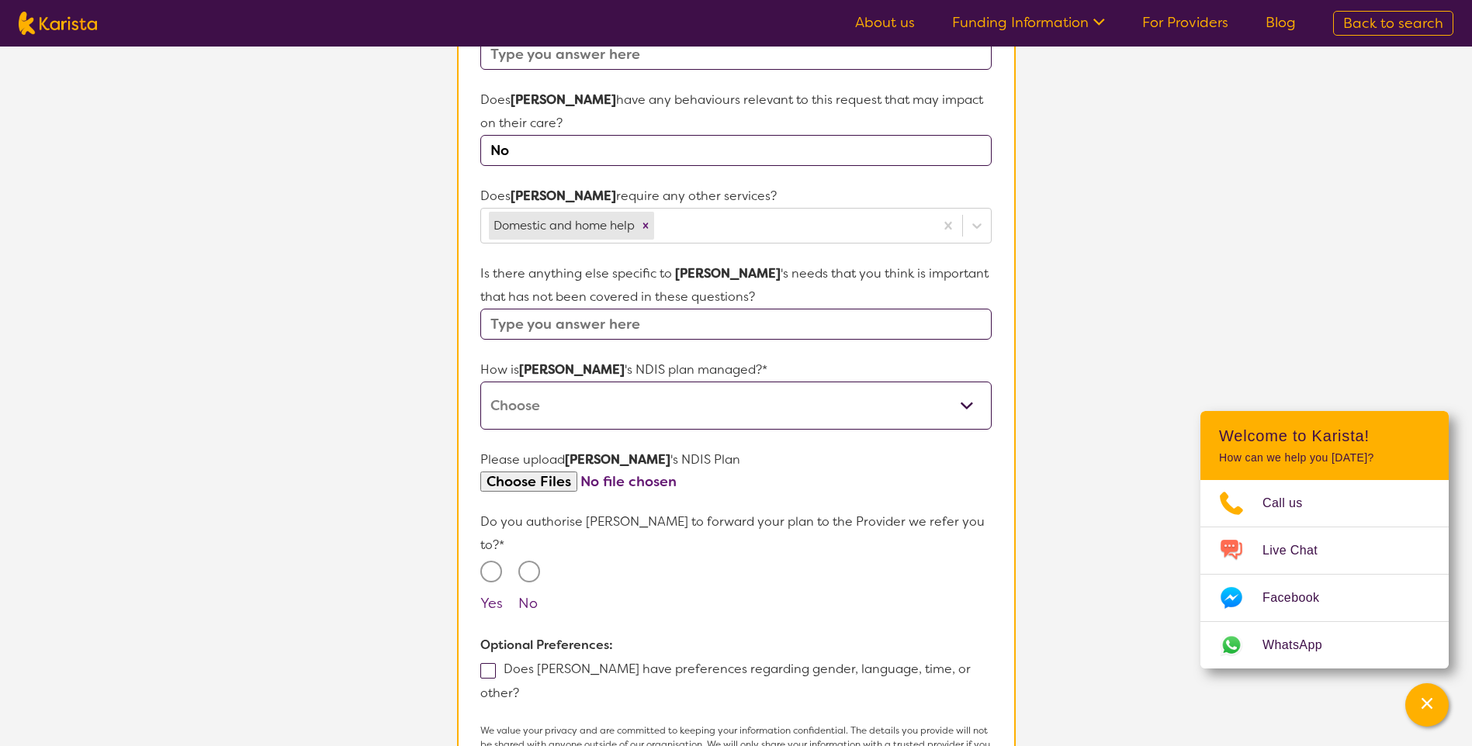
click at [496, 561] on input "Yes" at bounding box center [491, 572] width 22 height 22
radio input "true"
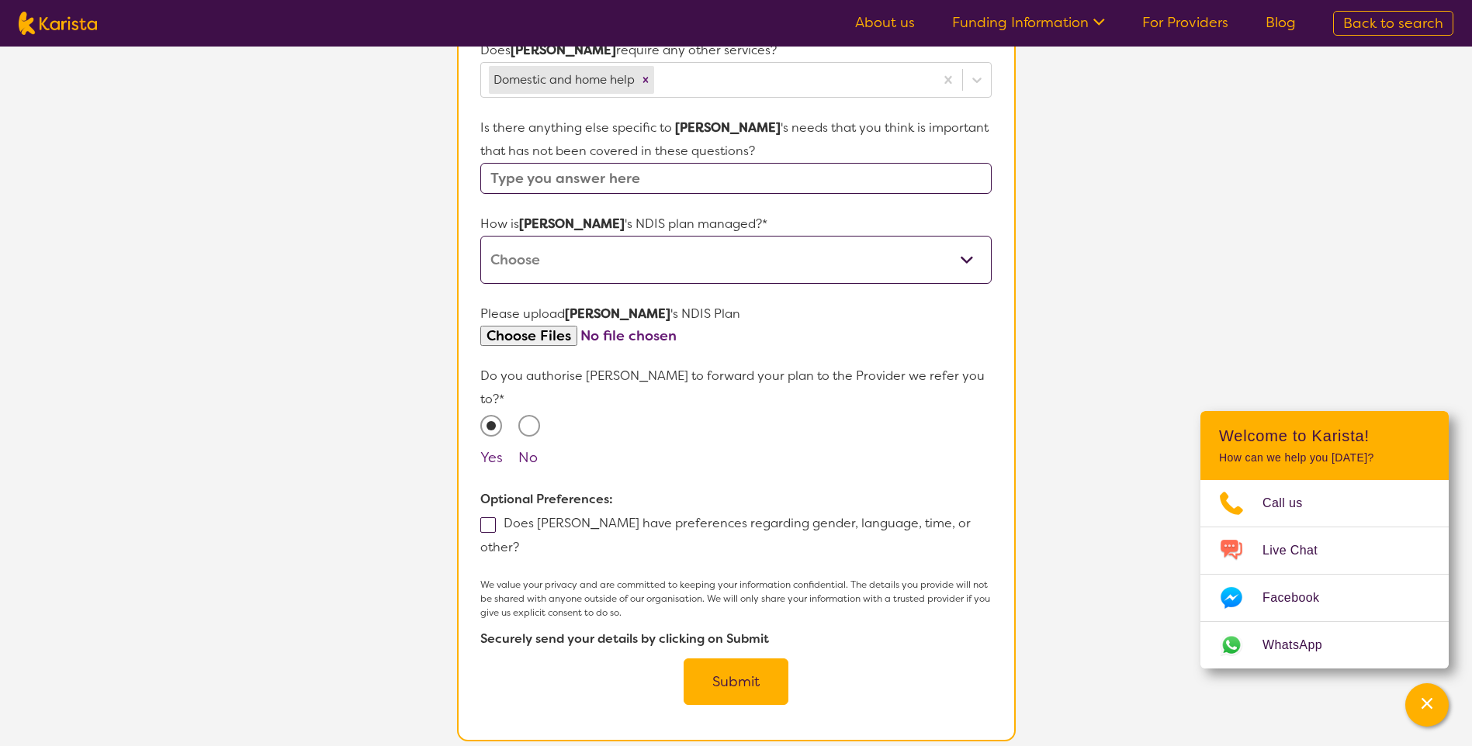
scroll to position [776, 0]
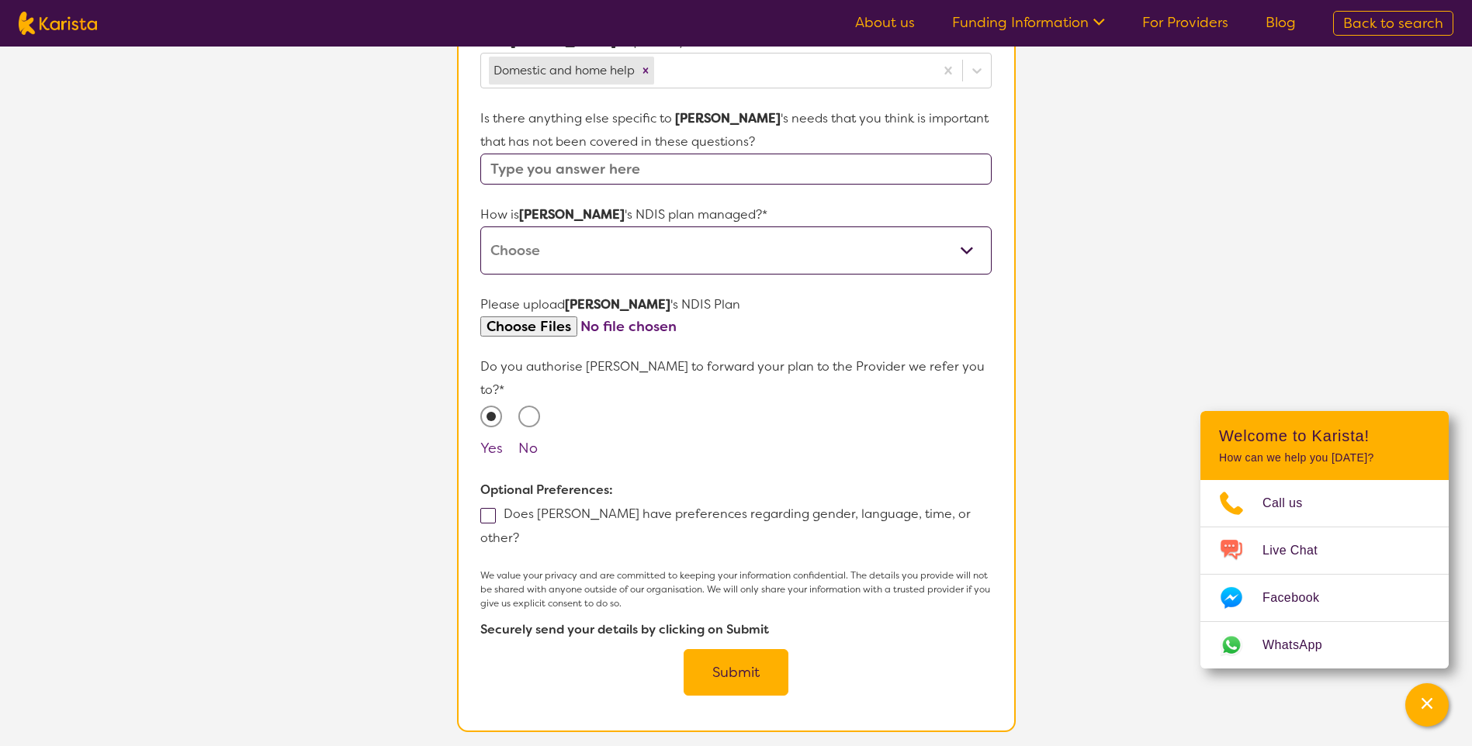
click at [732, 649] on button "Submit" at bounding box center [736, 672] width 105 height 47
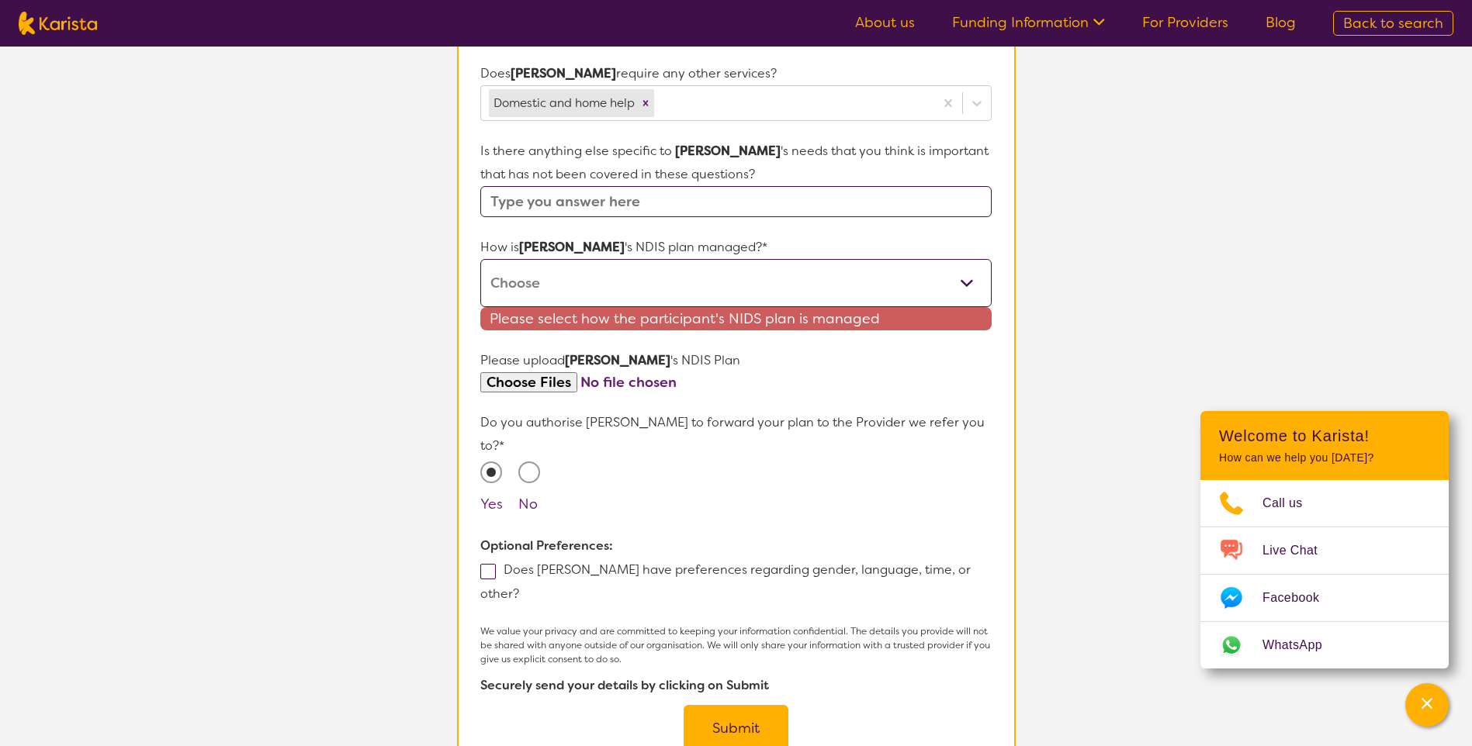
scroll to position [279, 0]
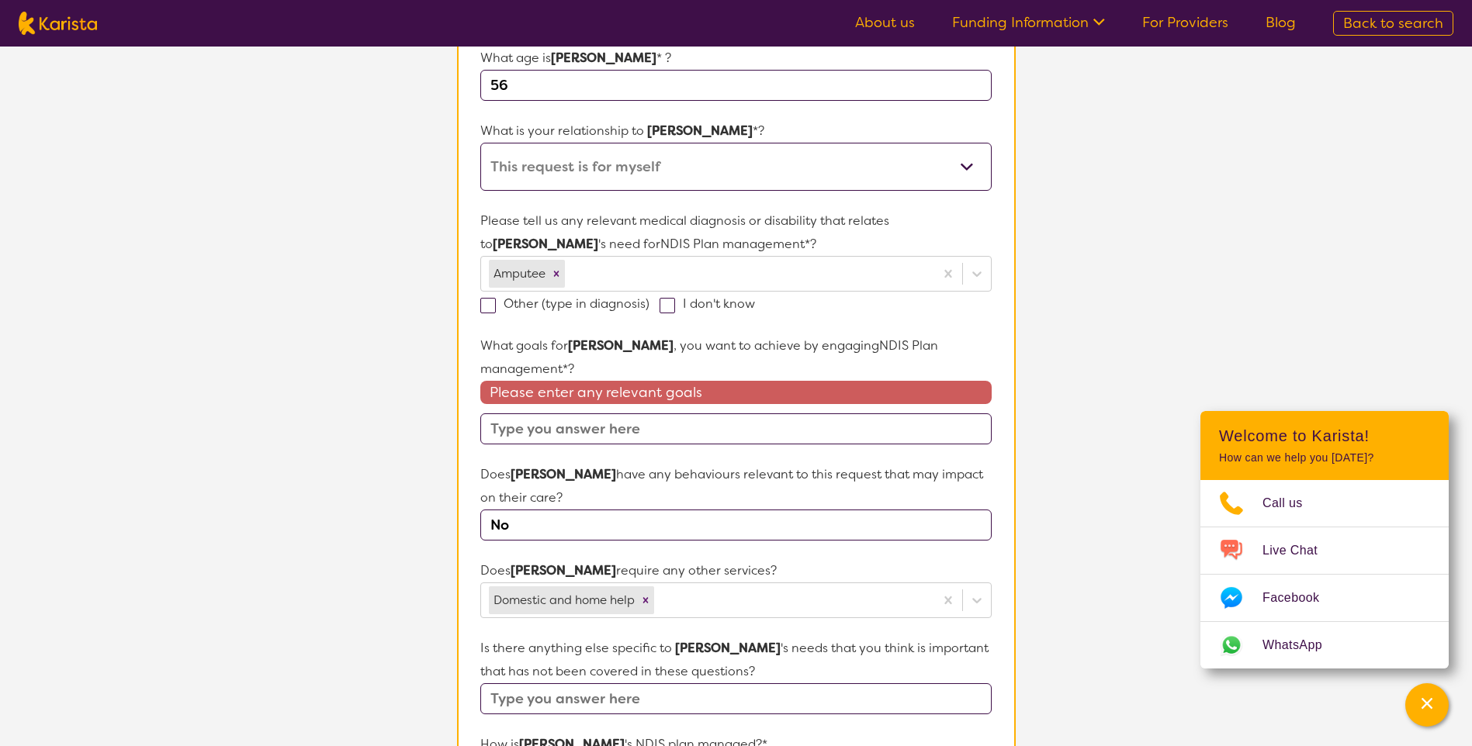
click at [647, 414] on input "text" at bounding box center [735, 429] width 511 height 31
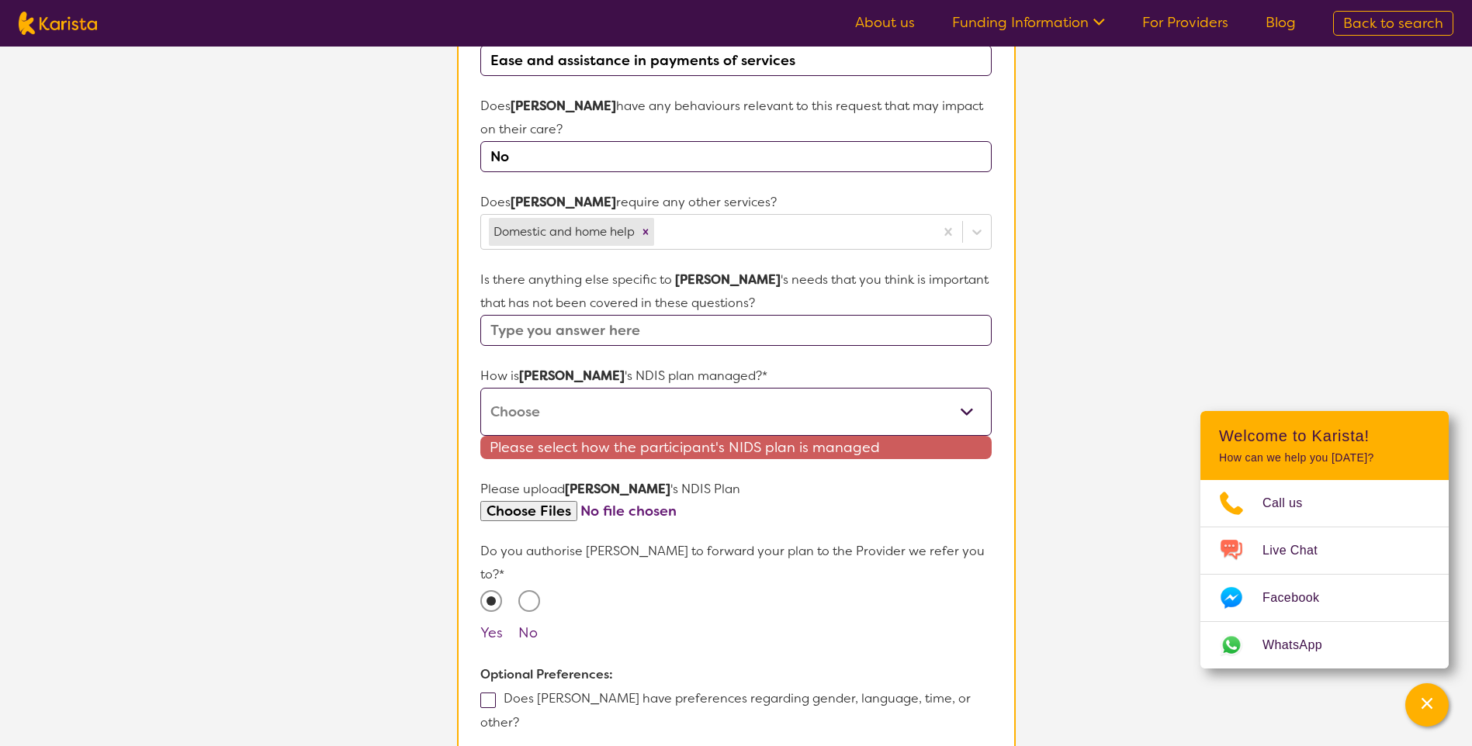
scroll to position [667, 0]
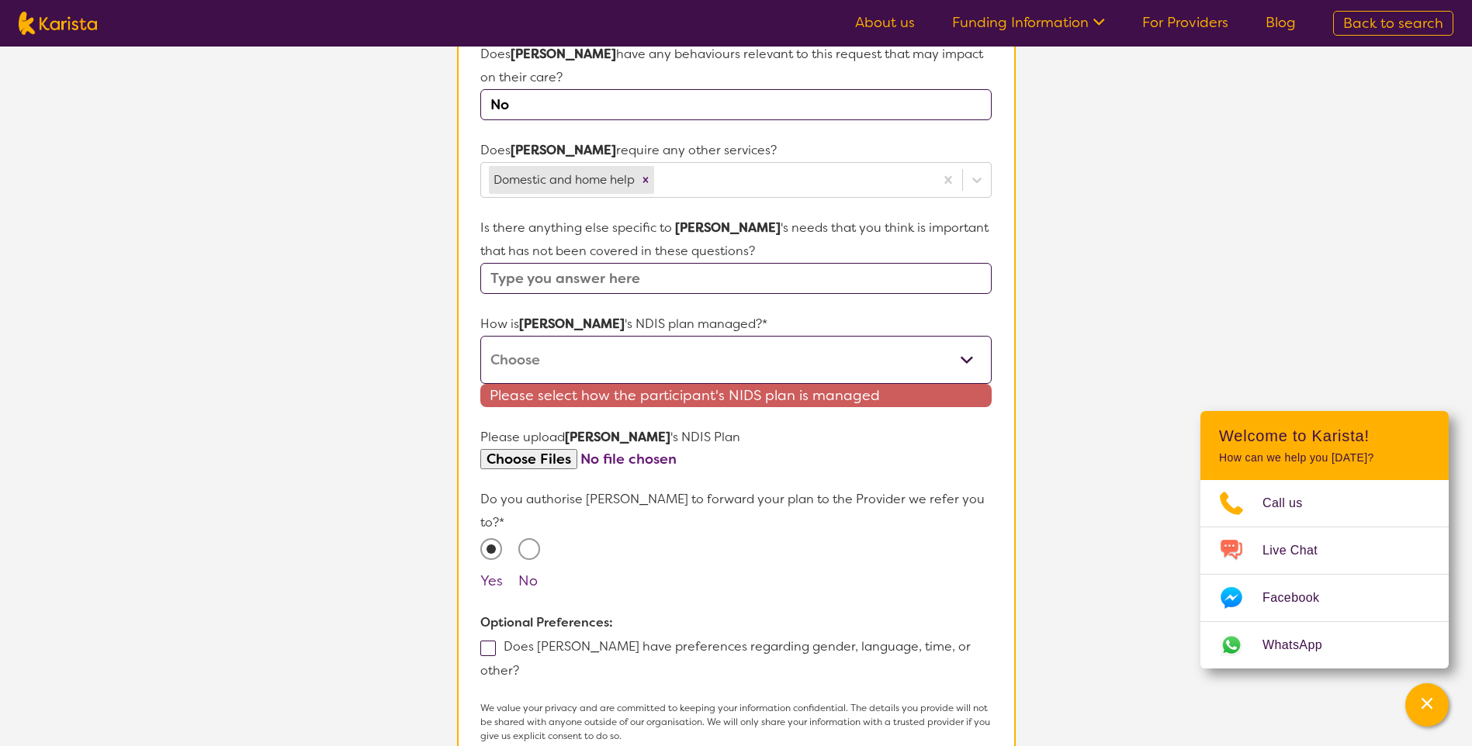
type input "Ease and assistance in payments of services"
click at [683, 336] on select "Self-managed NDIS plan Managed by a registered plan management provider (not th…" at bounding box center [735, 360] width 511 height 48
select select "Agency Managed"
click at [480, 336] on select "Self-managed NDIS plan Managed by a registered plan management provider (not th…" at bounding box center [735, 360] width 511 height 48
click at [734, 714] on section "Name of participant First Name* [PERSON_NAME] Last Name [PERSON_NAME] What age …" at bounding box center [736, 195] width 559 height 1339
